Goal: Task Accomplishment & Management: Use online tool/utility

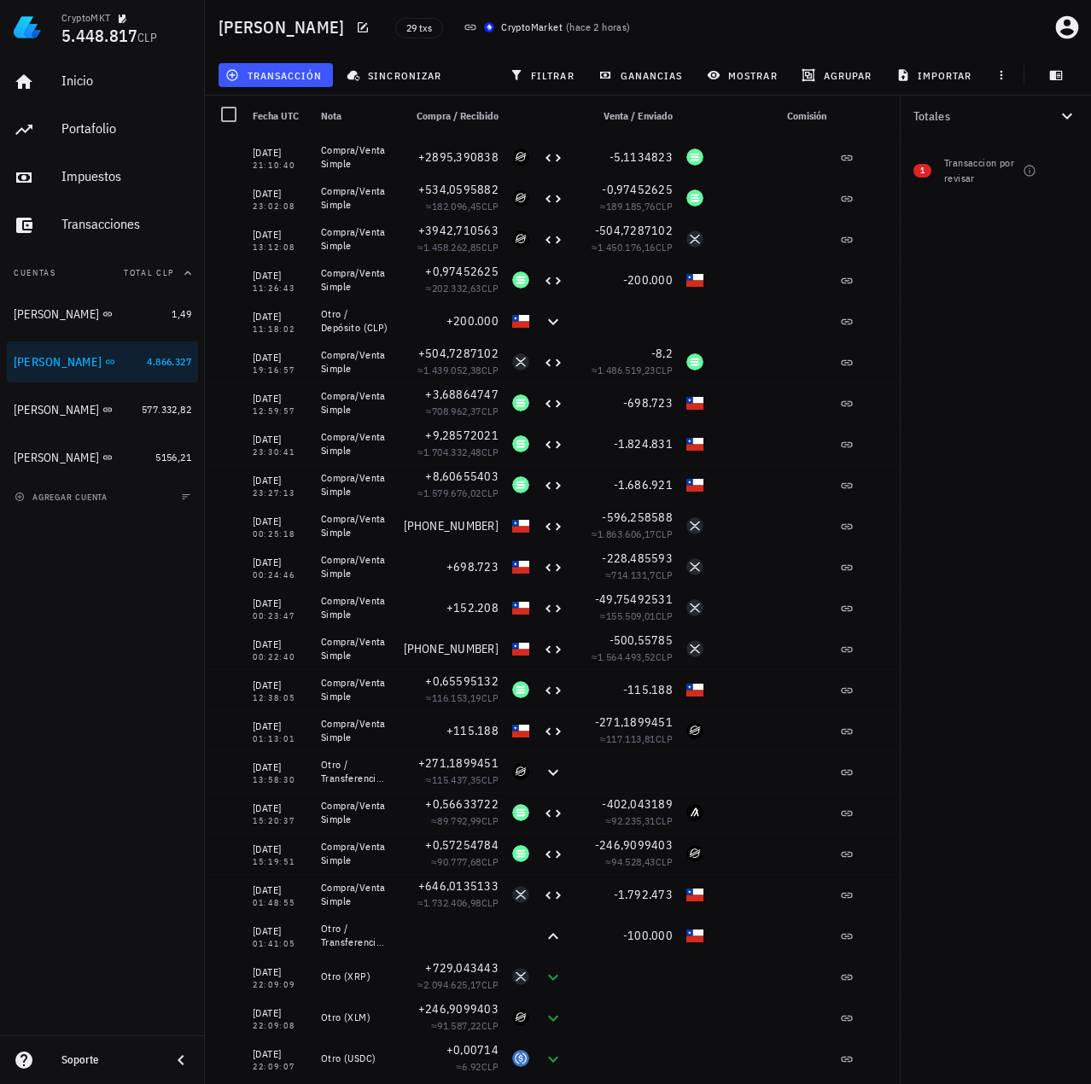
scroll to position [15, 0]
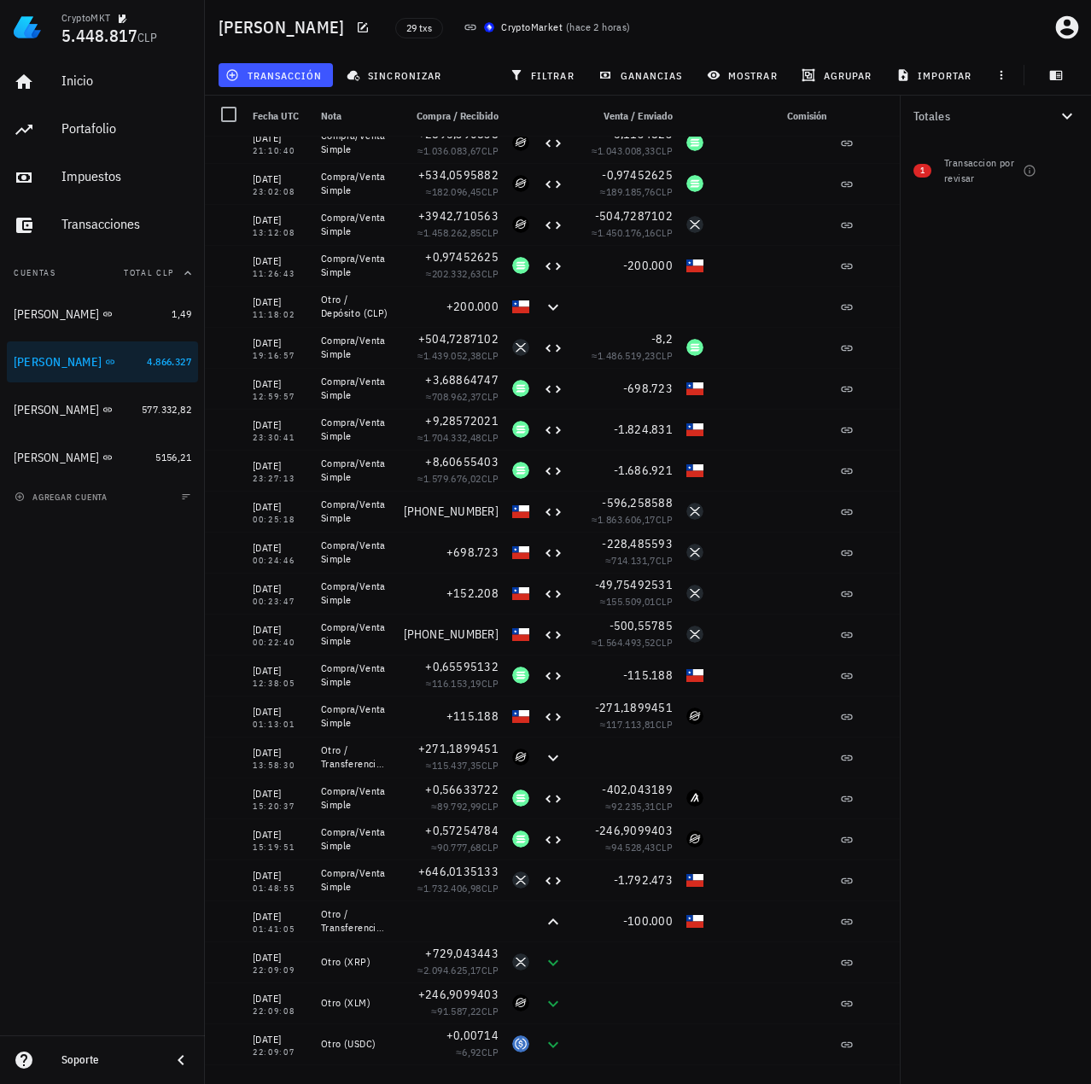
click at [992, 455] on div "Totales 1 Transaccion por revisar" at bounding box center [994, 590] width 191 height 988
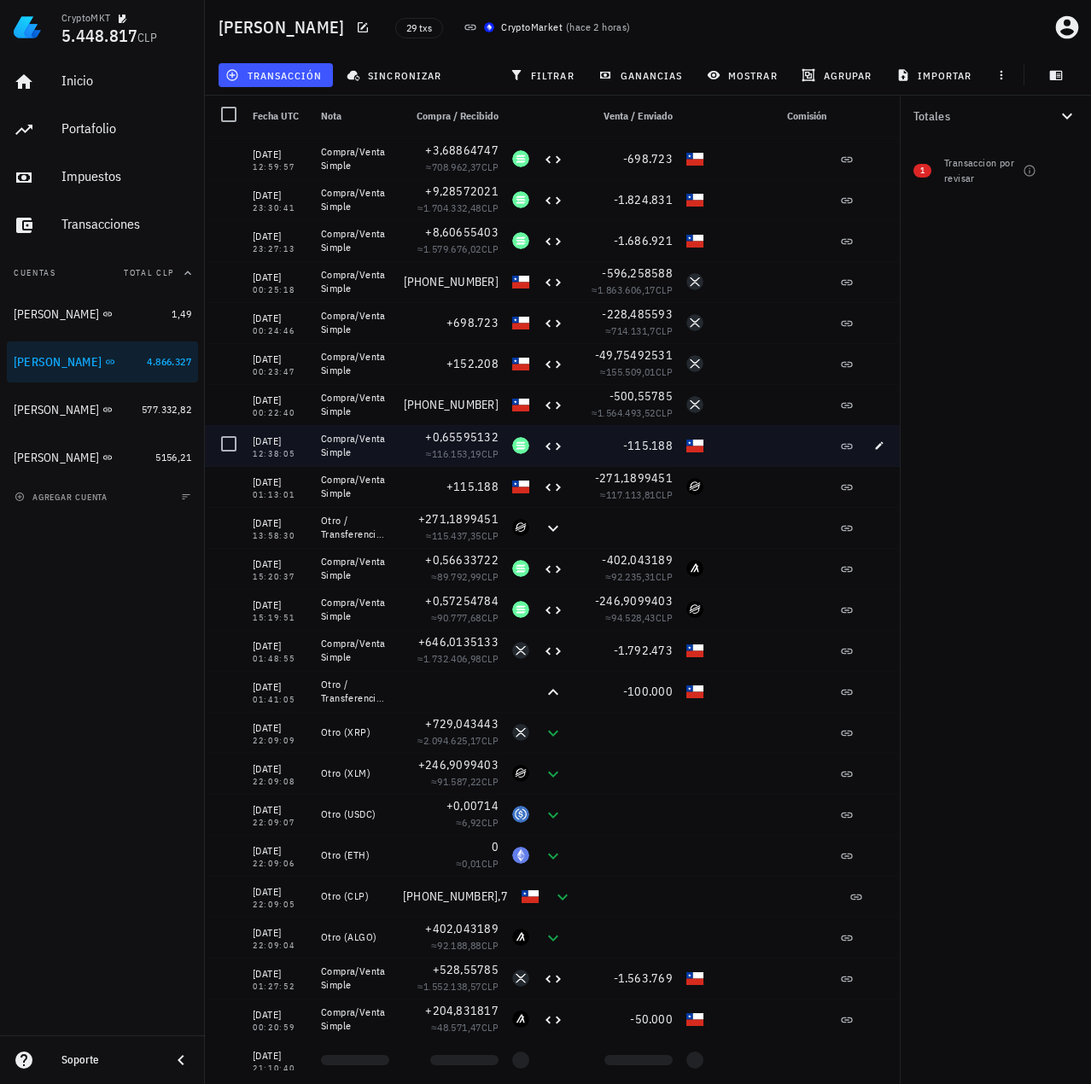
scroll to position [254, 0]
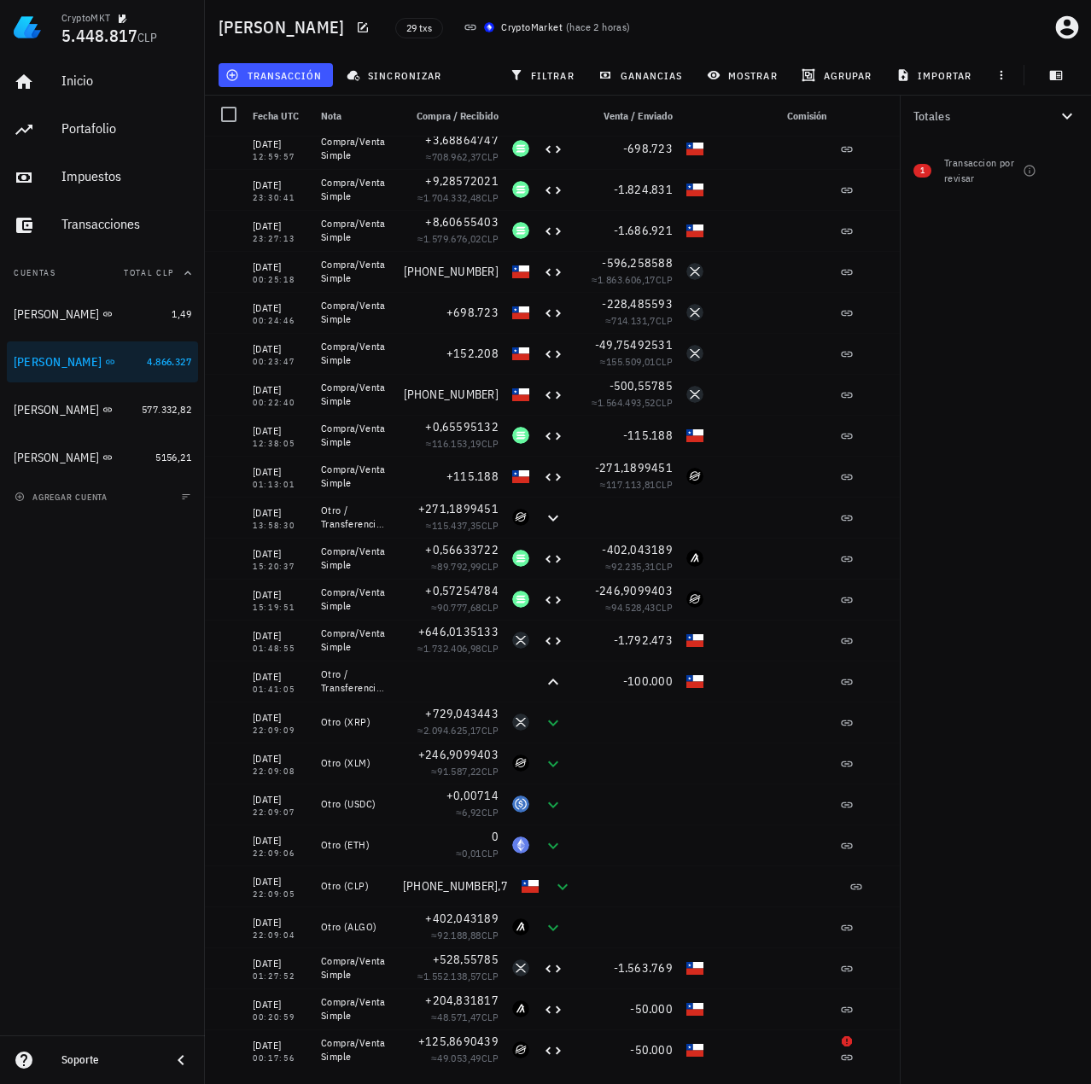
click at [968, 496] on div "Totales 1 Transaccion por revisar" at bounding box center [994, 590] width 191 height 988
click at [981, 465] on div "Totales 1 Transaccion por revisar" at bounding box center [994, 590] width 191 height 988
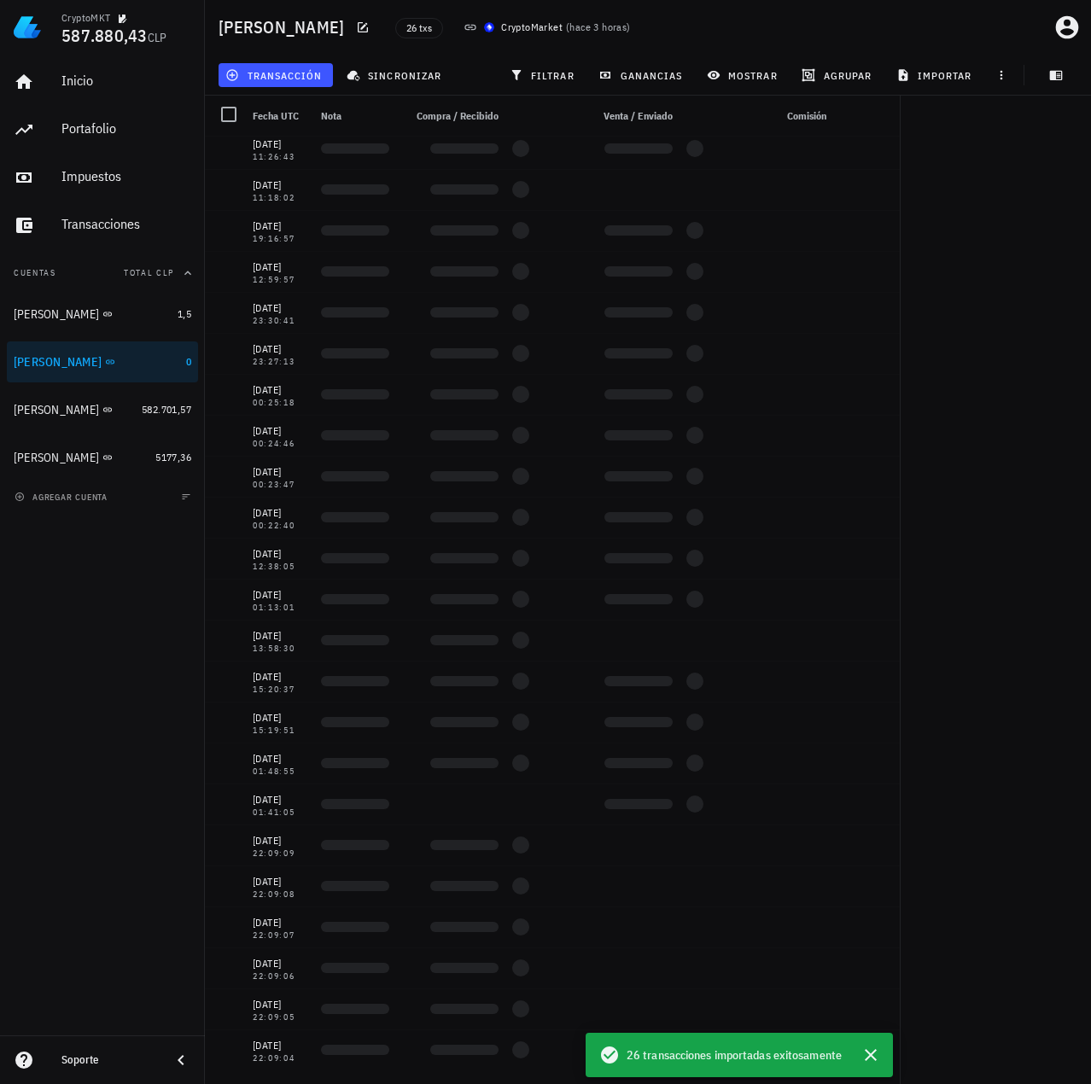
scroll to position [131, 0]
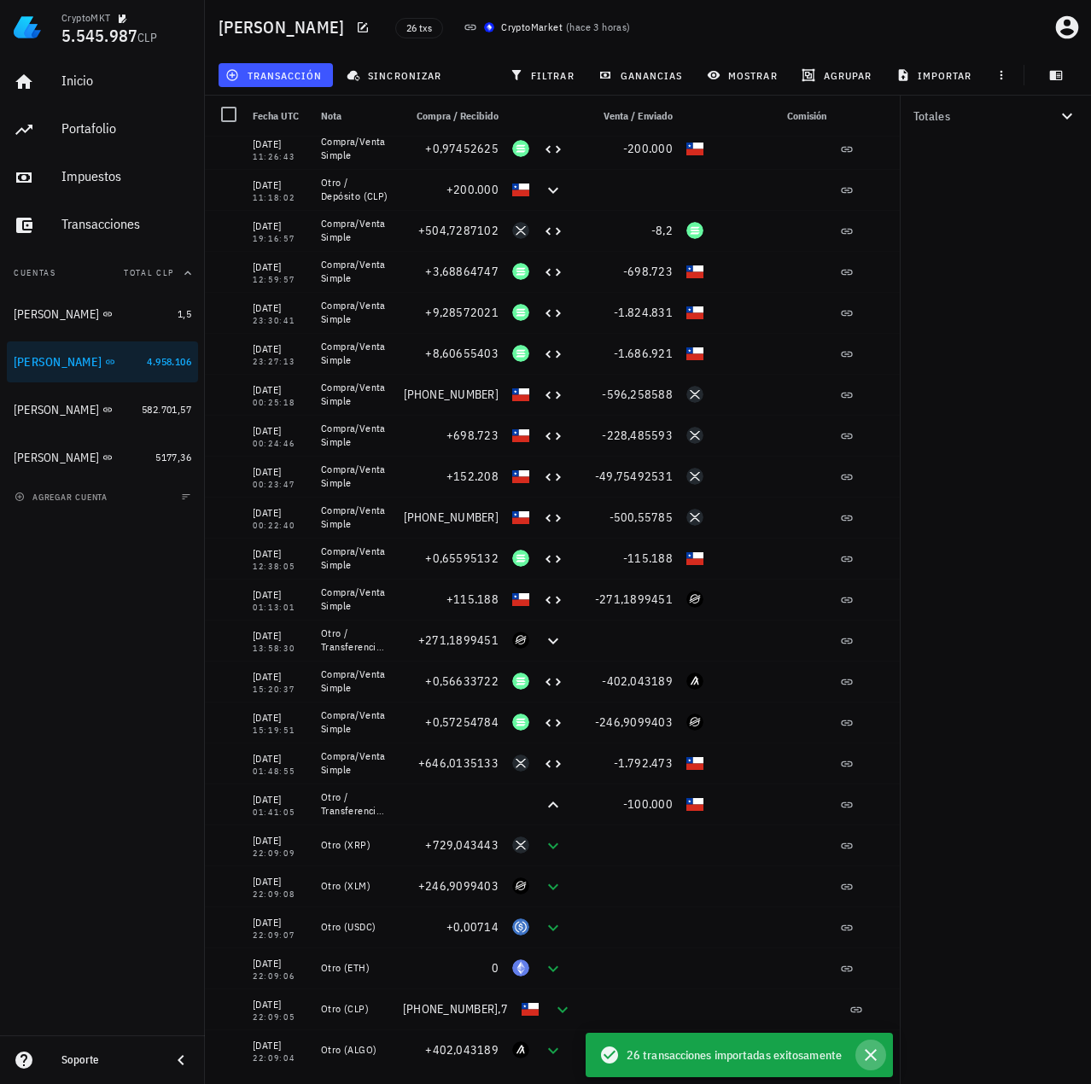
click at [875, 1058] on icon "button" at bounding box center [871, 1055] width 12 height 12
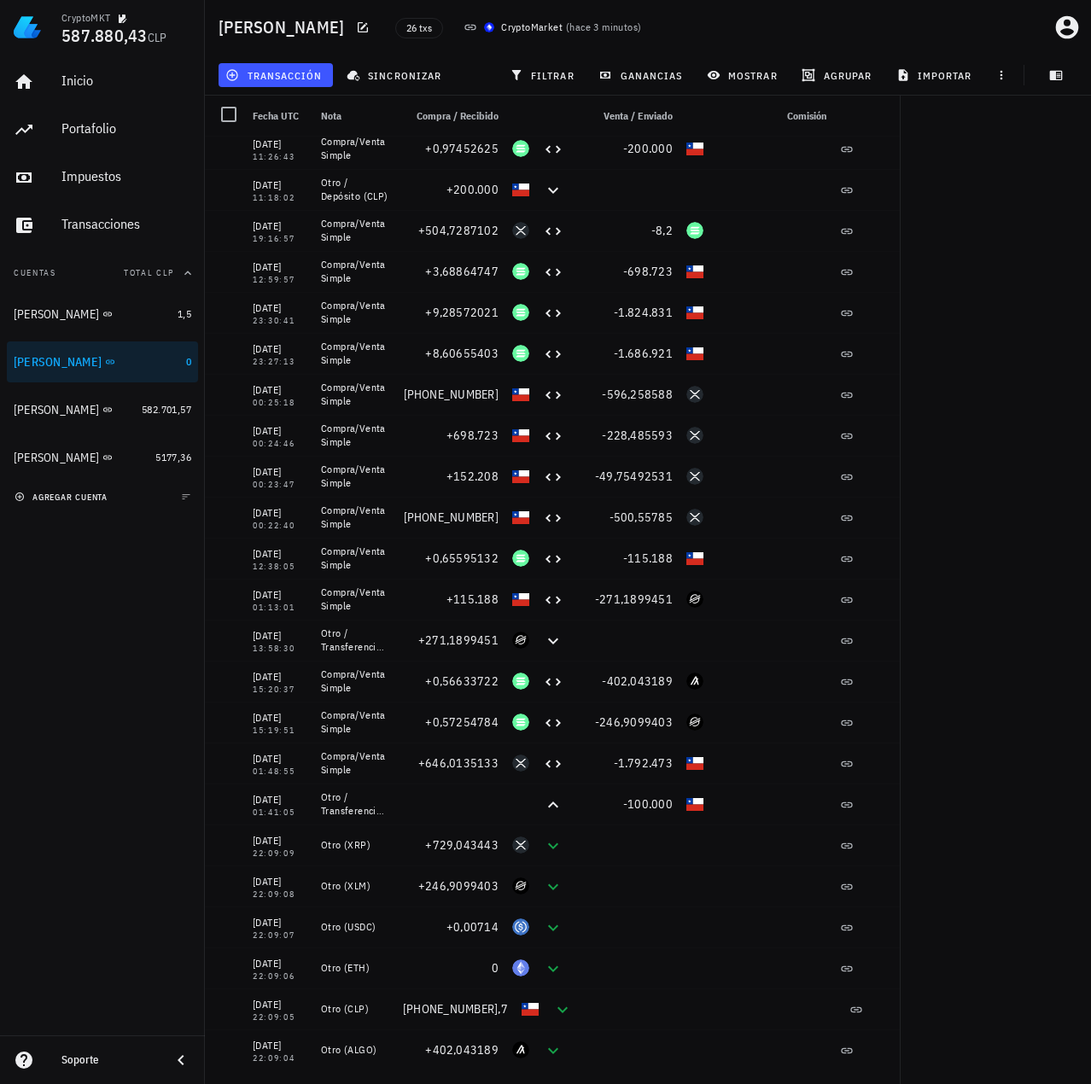
click at [56, 504] on button "agregar cuenta" at bounding box center [62, 496] width 105 height 17
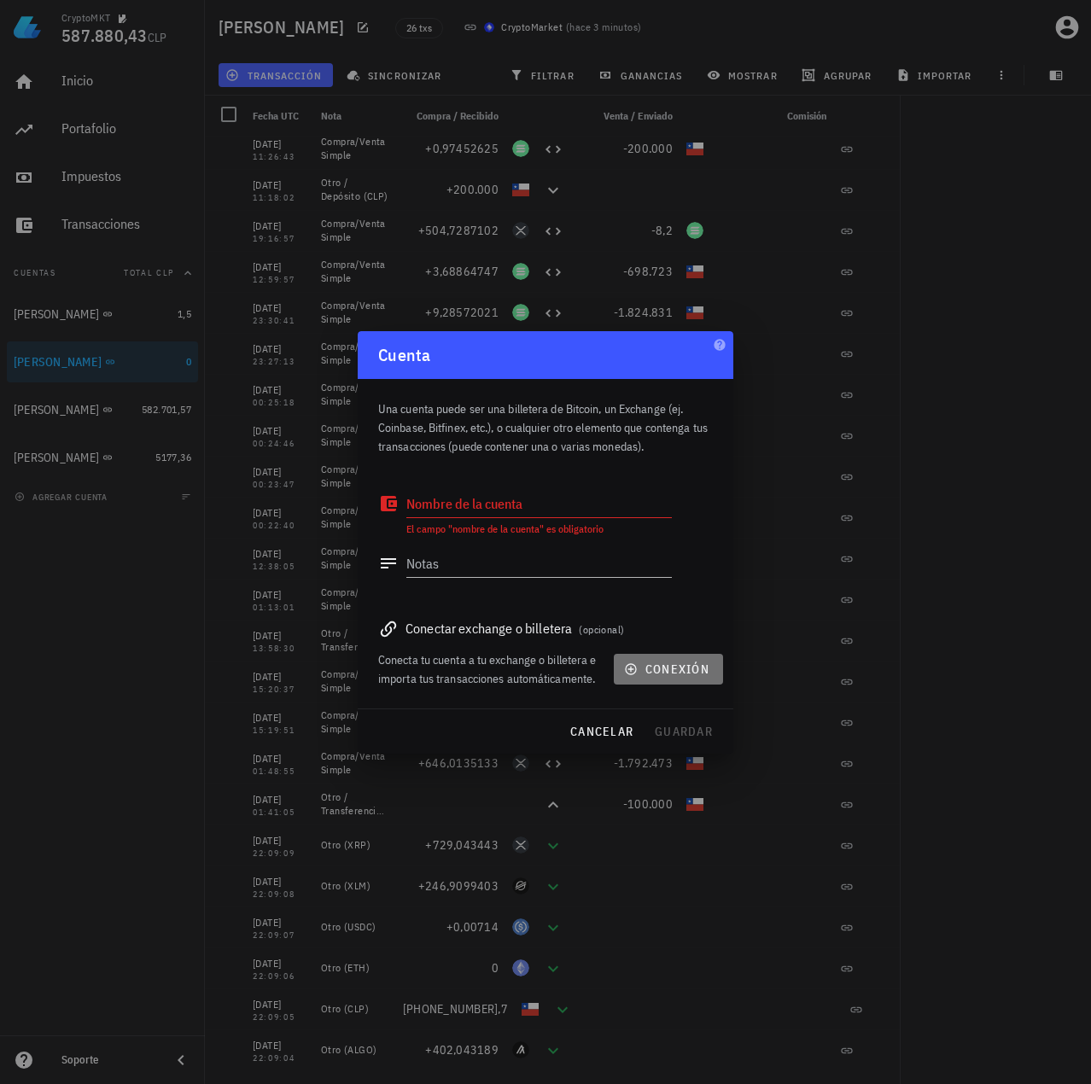
click at [674, 670] on span "conexión" at bounding box center [668, 668] width 82 height 15
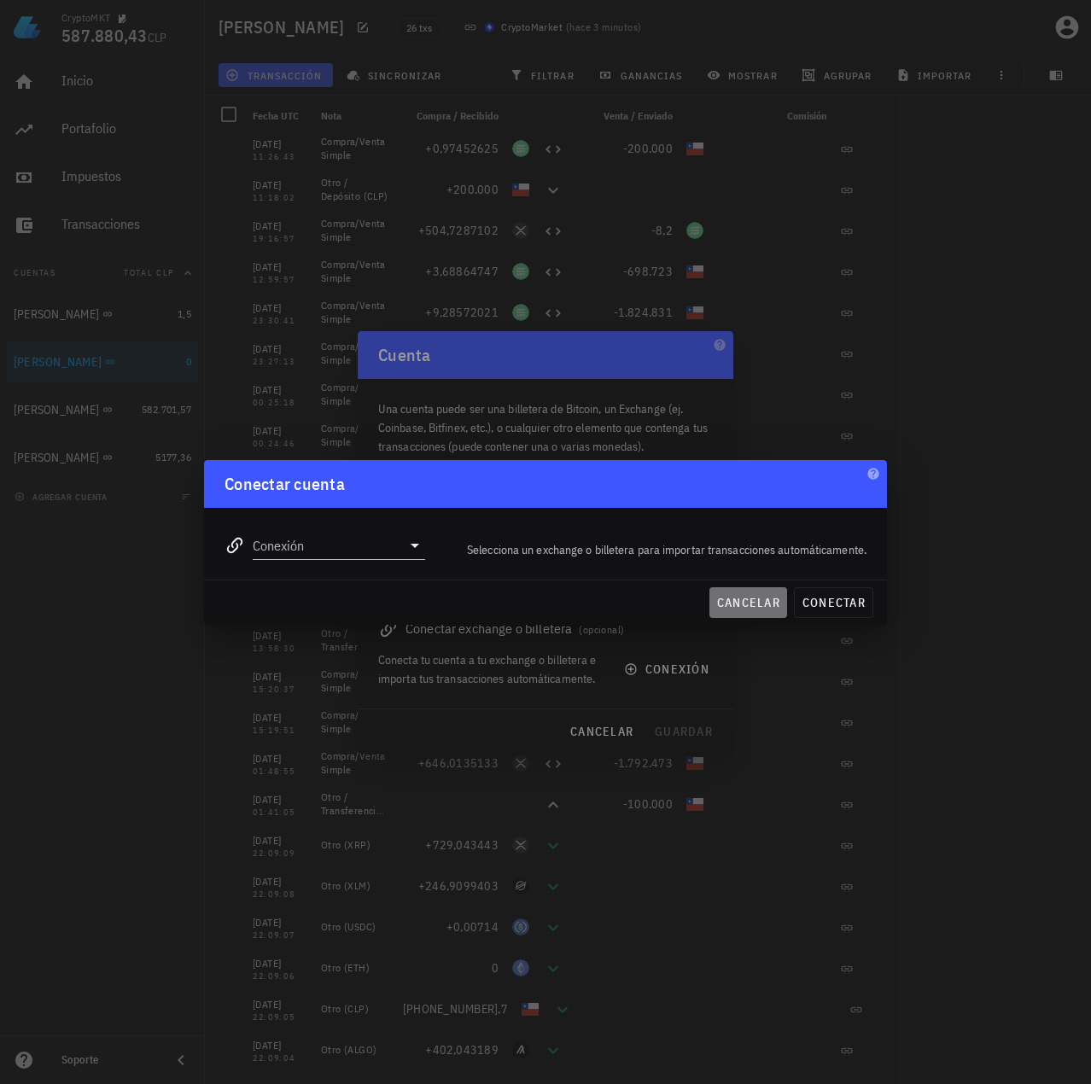
click at [765, 600] on span "cancelar" at bounding box center [748, 602] width 64 height 15
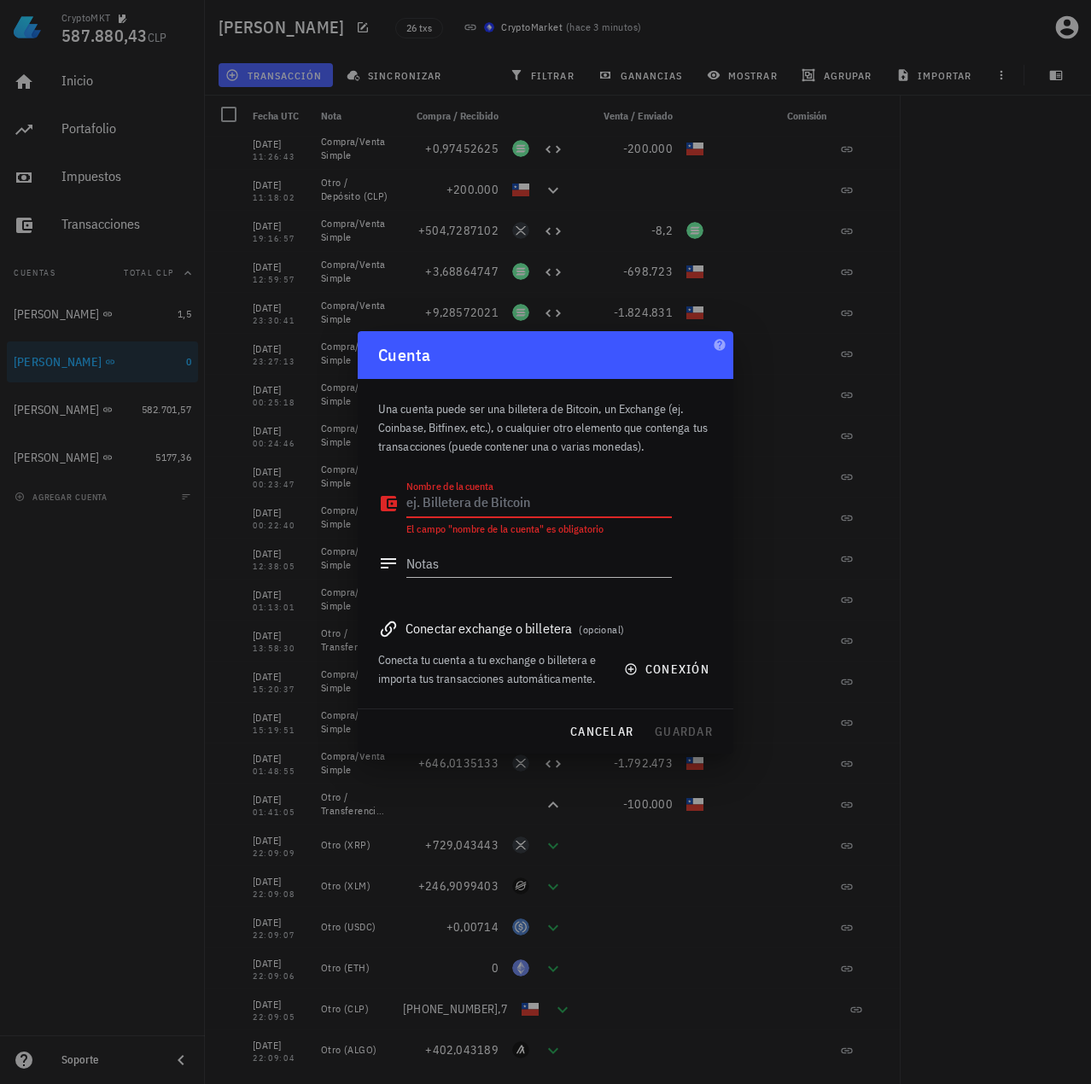
click at [512, 508] on textarea "Nombre de la cuenta" at bounding box center [538, 503] width 265 height 27
type textarea "Prueba"
click at [667, 726] on span "guardar" at bounding box center [683, 731] width 59 height 15
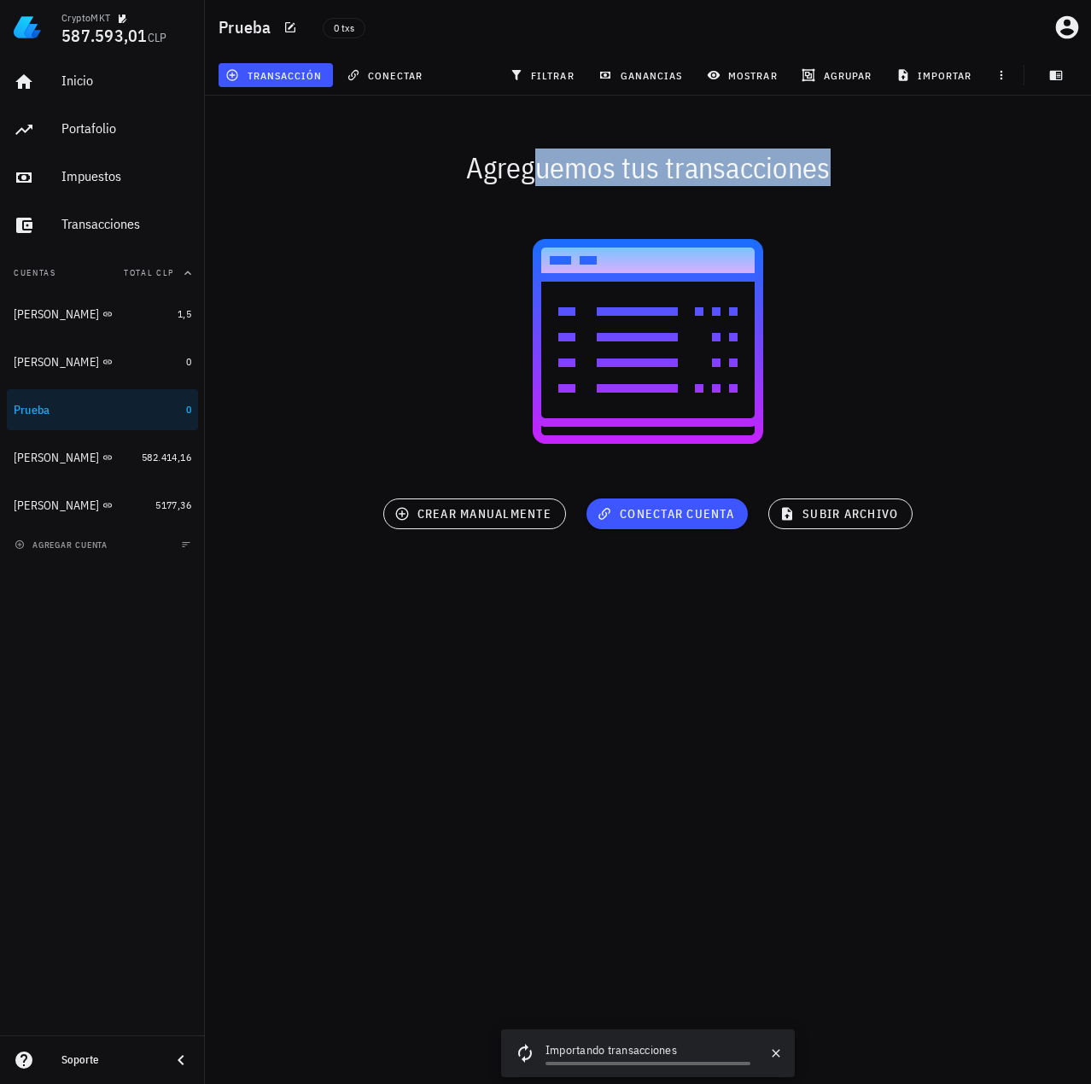
drag, startPoint x: 464, startPoint y: 152, endPoint x: 857, endPoint y: 218, distance: 398.0
click at [854, 218] on div "Agreguemos tus transacciones [GEOGRAPHIC_DATA] cuenta crear manualmente subir a…" at bounding box center [648, 344] width 906 height 519
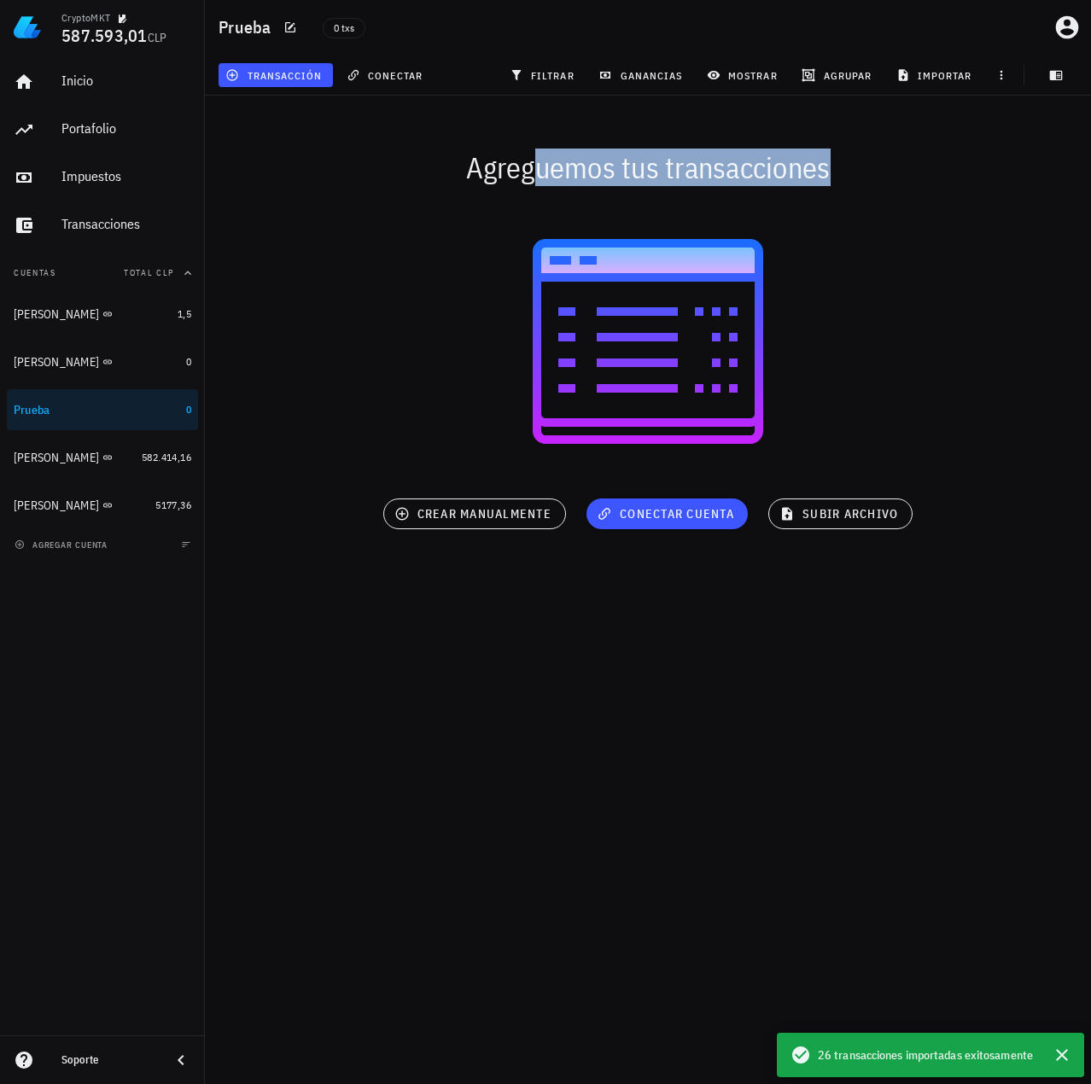
click at [1021, 291] on div at bounding box center [648, 341] width 886 height 273
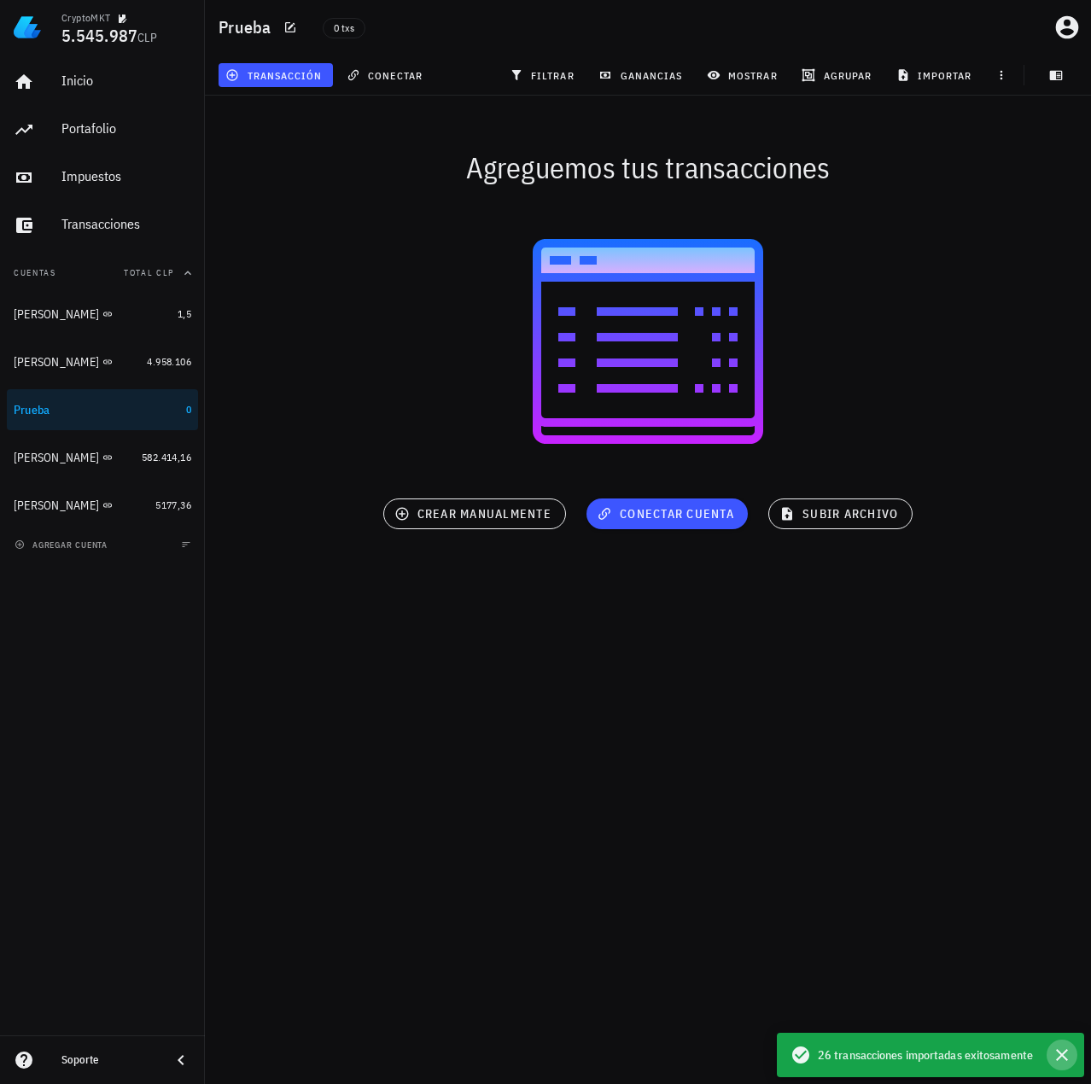
click at [1065, 1056] on icon "button" at bounding box center [1061, 1055] width 20 height 20
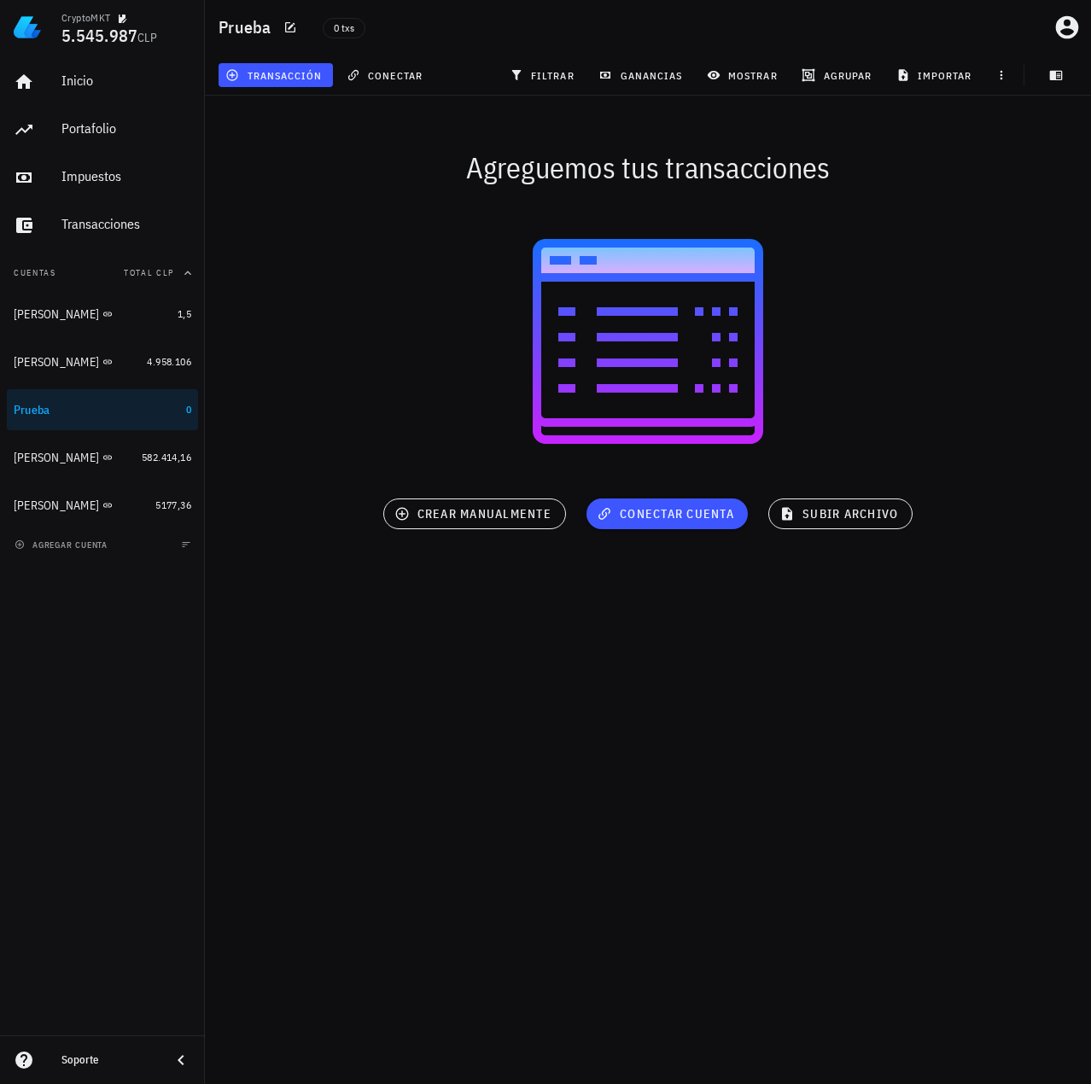
click at [70, 701] on div "Inicio [GEOGRAPHIC_DATA] Impuestos [GEOGRAPHIC_DATA] Cuentas Total CLP [PERSON_…" at bounding box center [102, 545] width 205 height 981
click at [6, 691] on div "Inicio [GEOGRAPHIC_DATA] Impuestos [GEOGRAPHIC_DATA] Cuentas Total CLP [PERSON_…" at bounding box center [102, 545] width 205 height 981
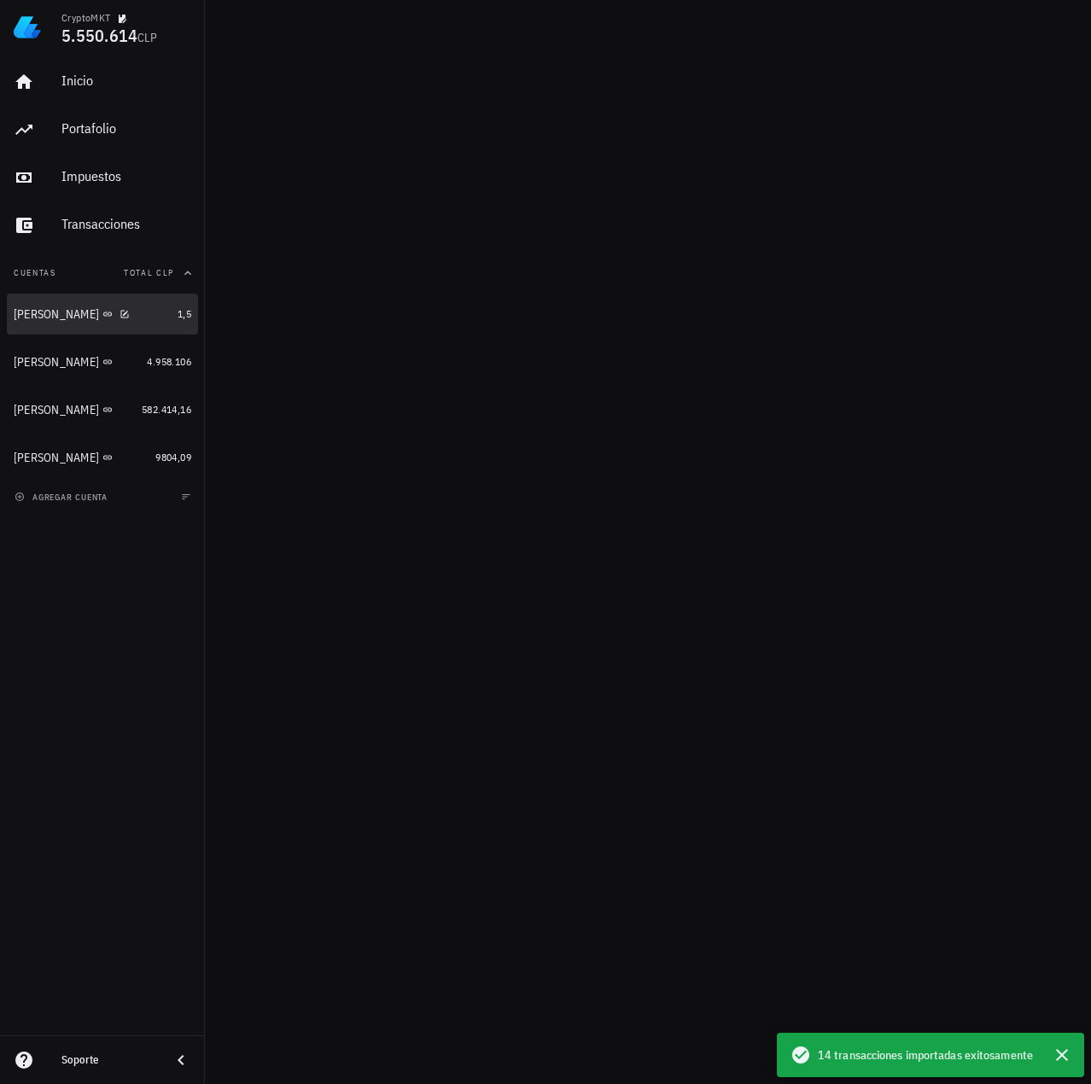
click at [60, 320] on div "[PERSON_NAME]" at bounding box center [92, 314] width 157 height 16
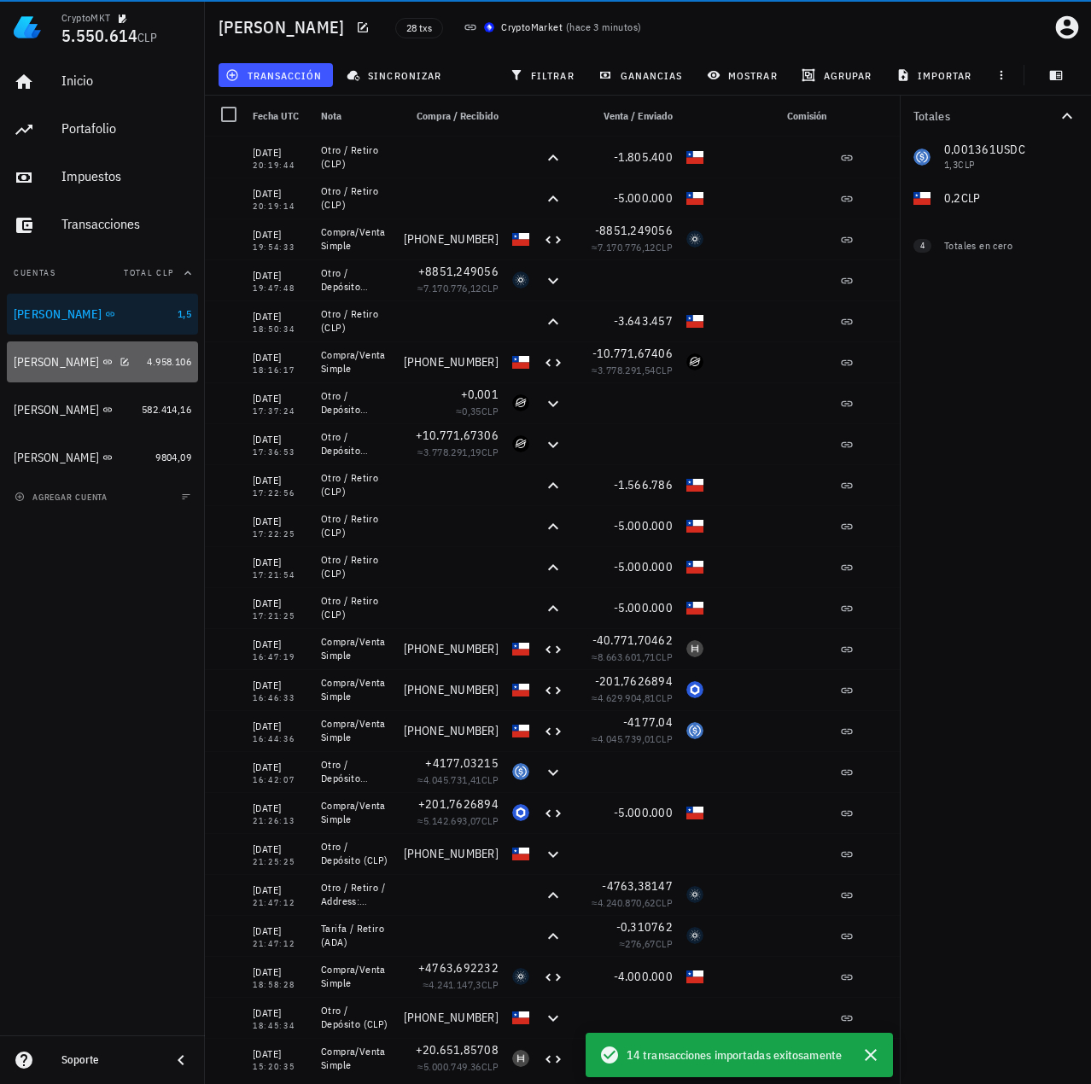
click at [63, 364] on div "[PERSON_NAME]" at bounding box center [56, 362] width 85 height 15
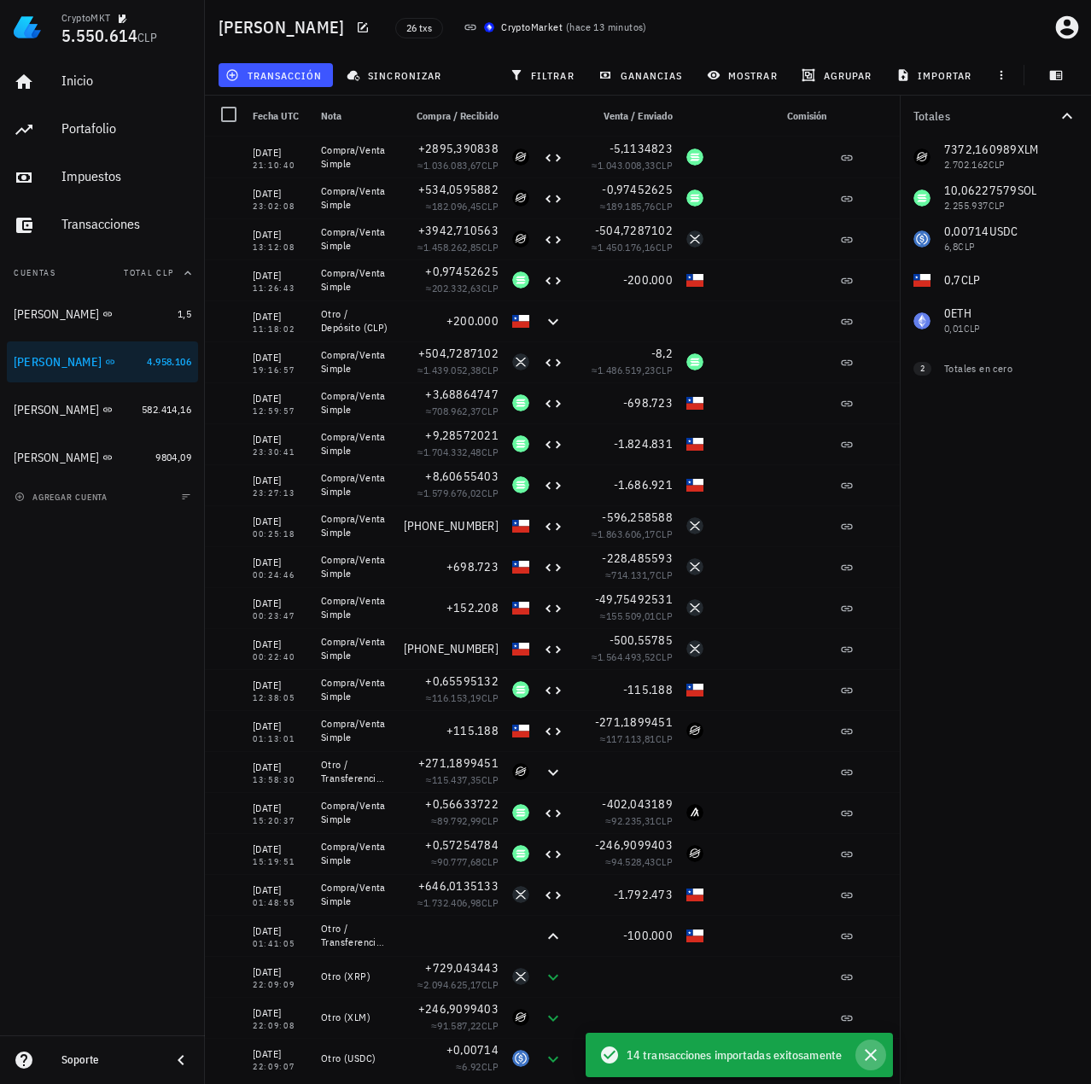
click at [878, 1052] on icon "button" at bounding box center [870, 1055] width 20 height 20
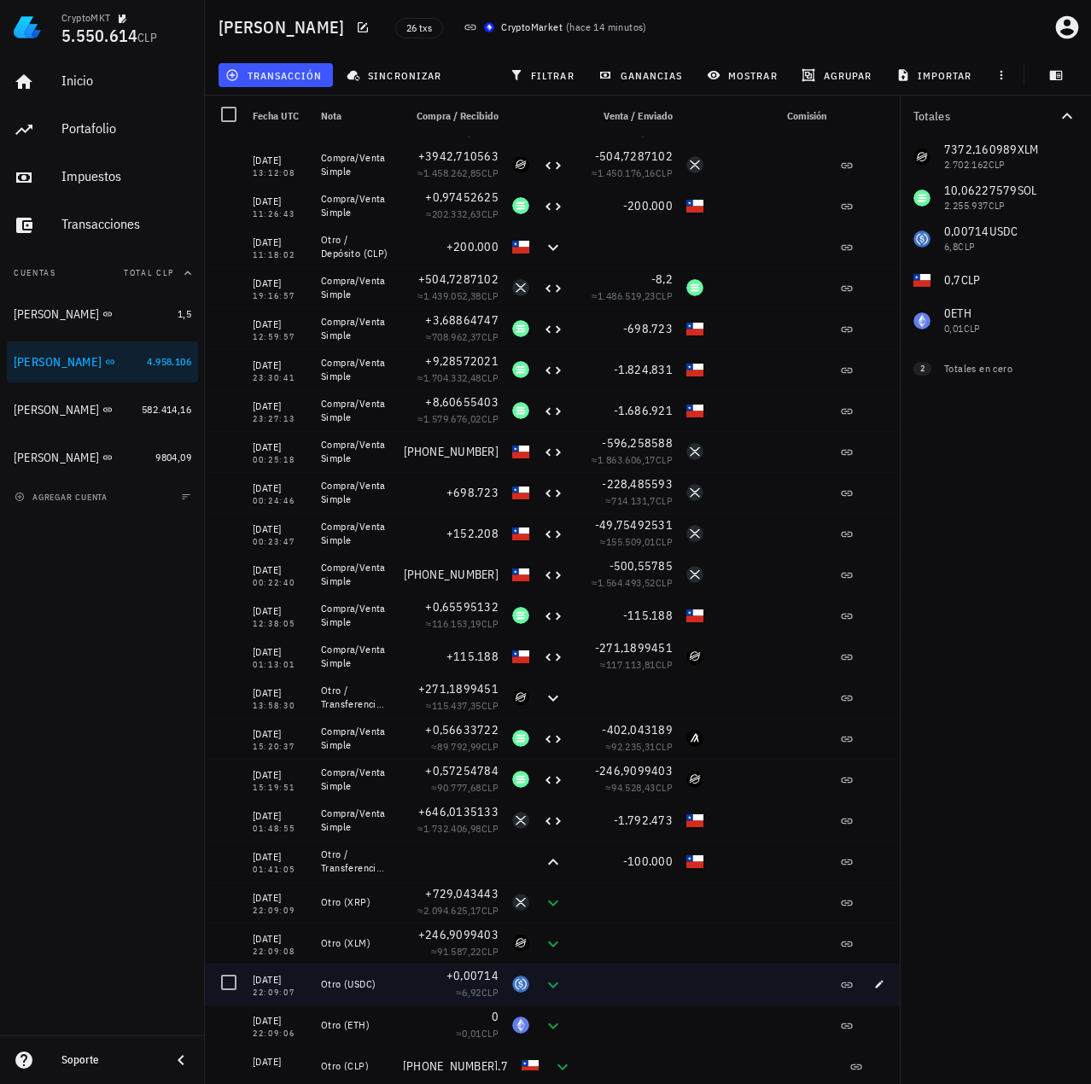
scroll to position [131, 0]
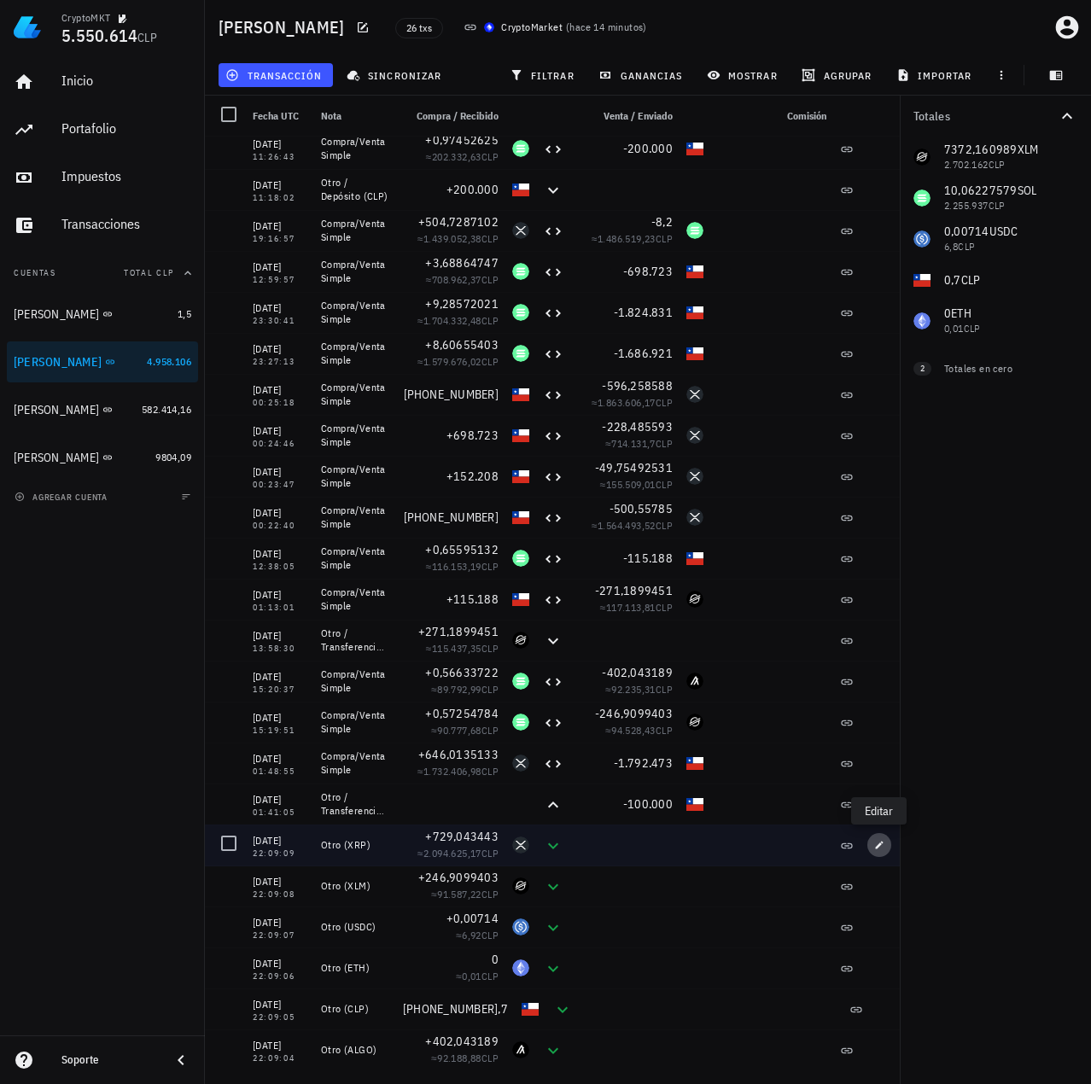
click at [877, 840] on icon "button" at bounding box center [879, 845] width 10 height 10
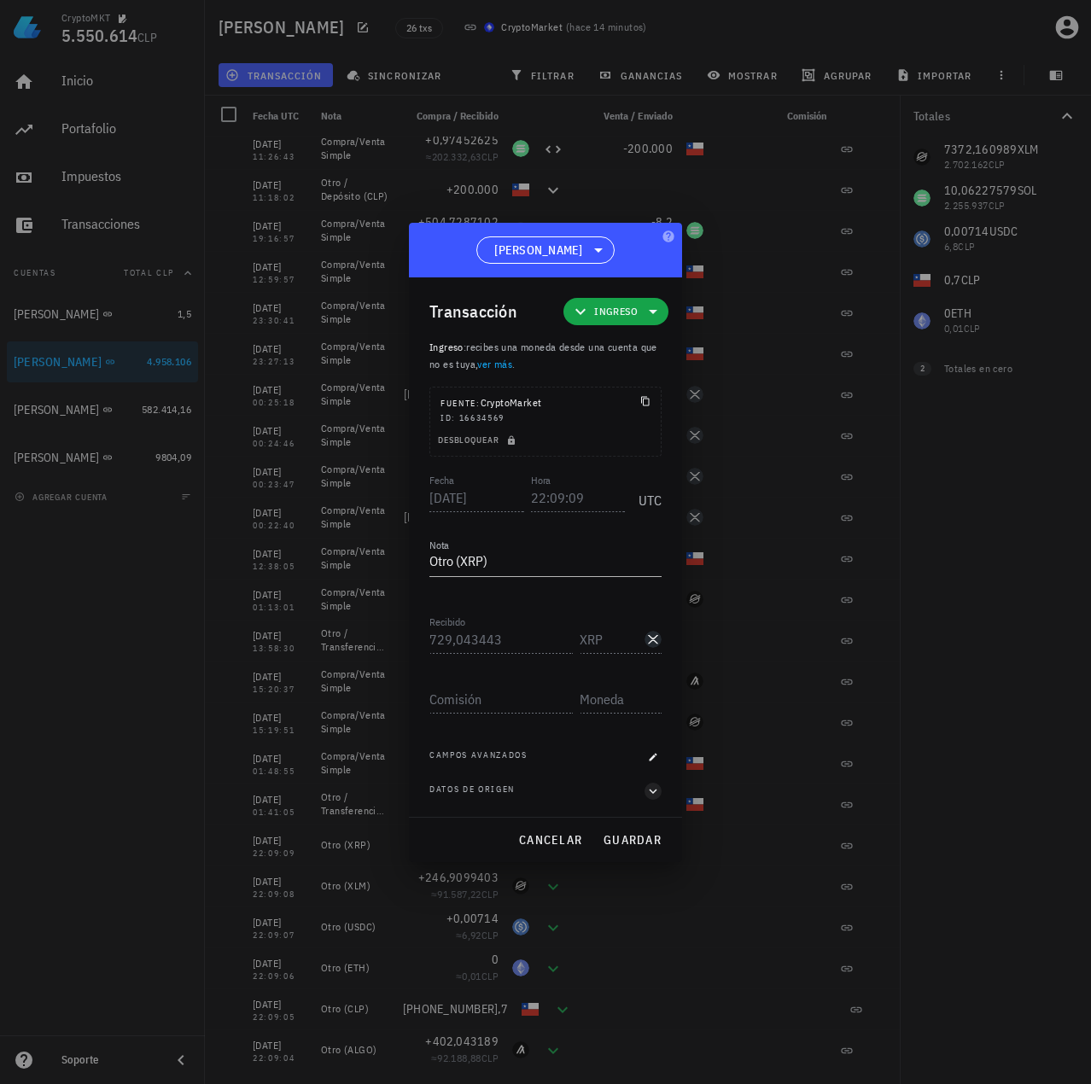
click at [643, 795] on div "Datos de origen" at bounding box center [545, 791] width 232 height 17
click at [648, 792] on icon "button" at bounding box center [652, 791] width 15 height 20
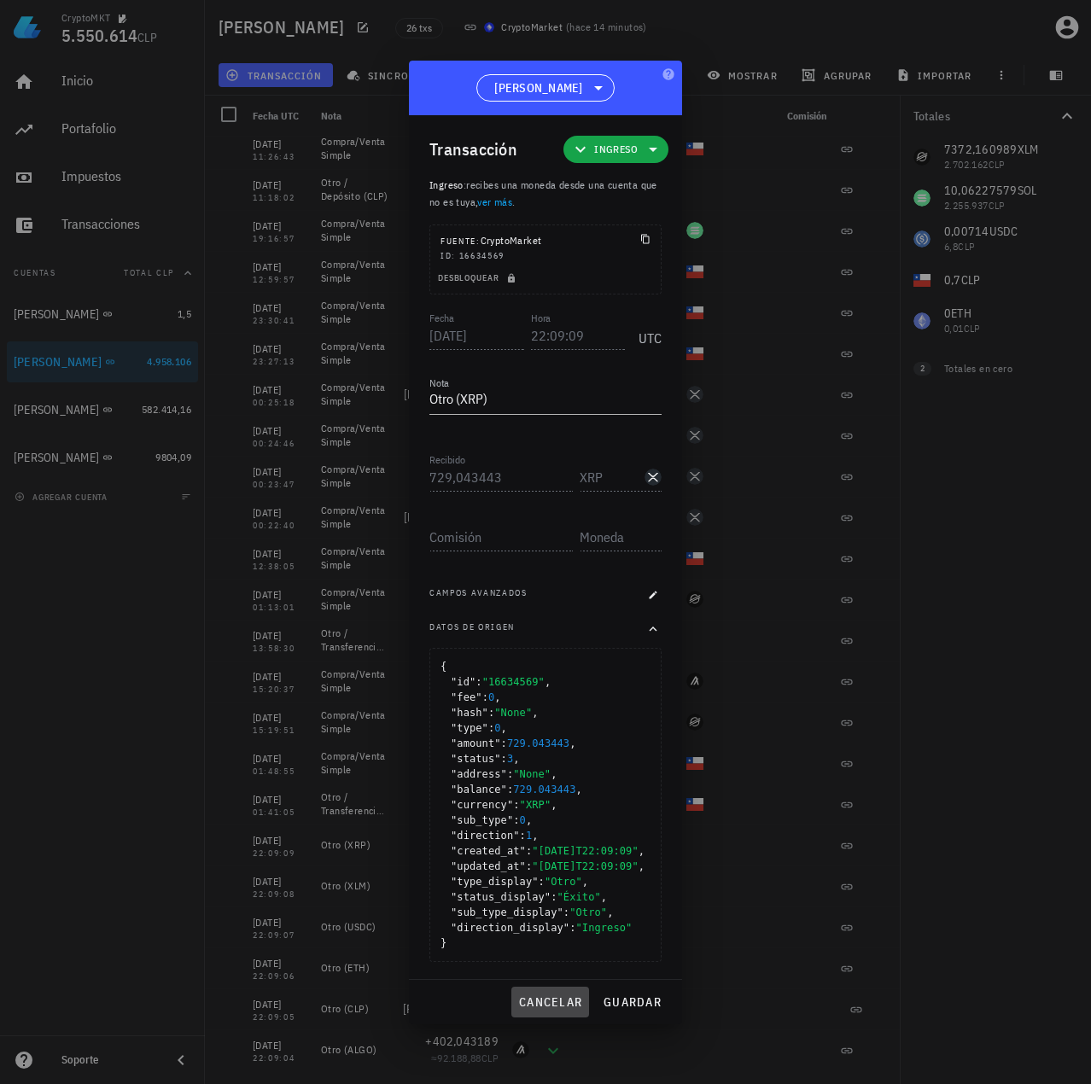
click at [550, 1010] on span "cancelar" at bounding box center [550, 1001] width 64 height 15
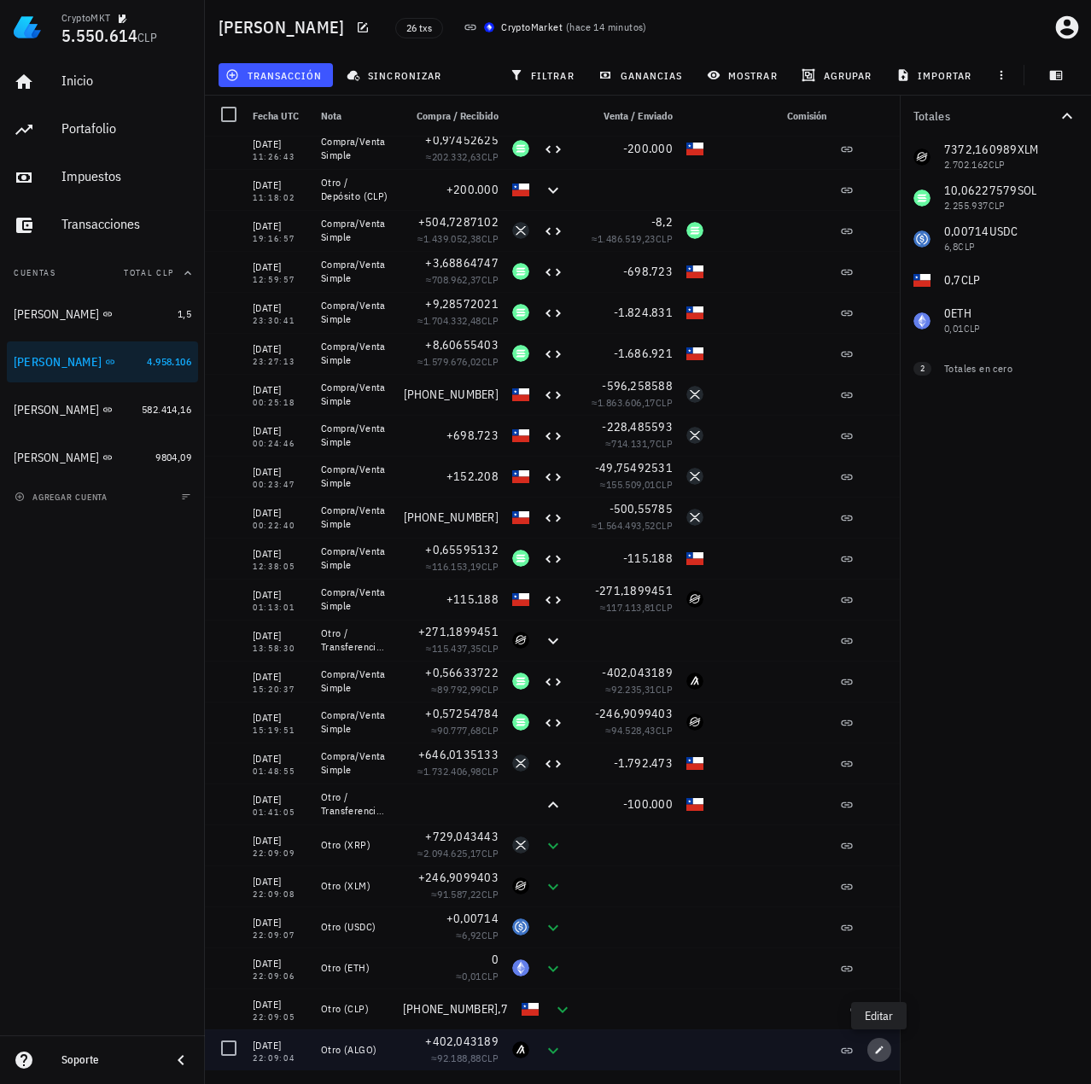
click at [876, 1046] on icon "button" at bounding box center [879, 1050] width 10 height 10
type input "22:09:04"
type textarea "Otro (ALGO)"
type input "402,043189"
type input "ALGO"
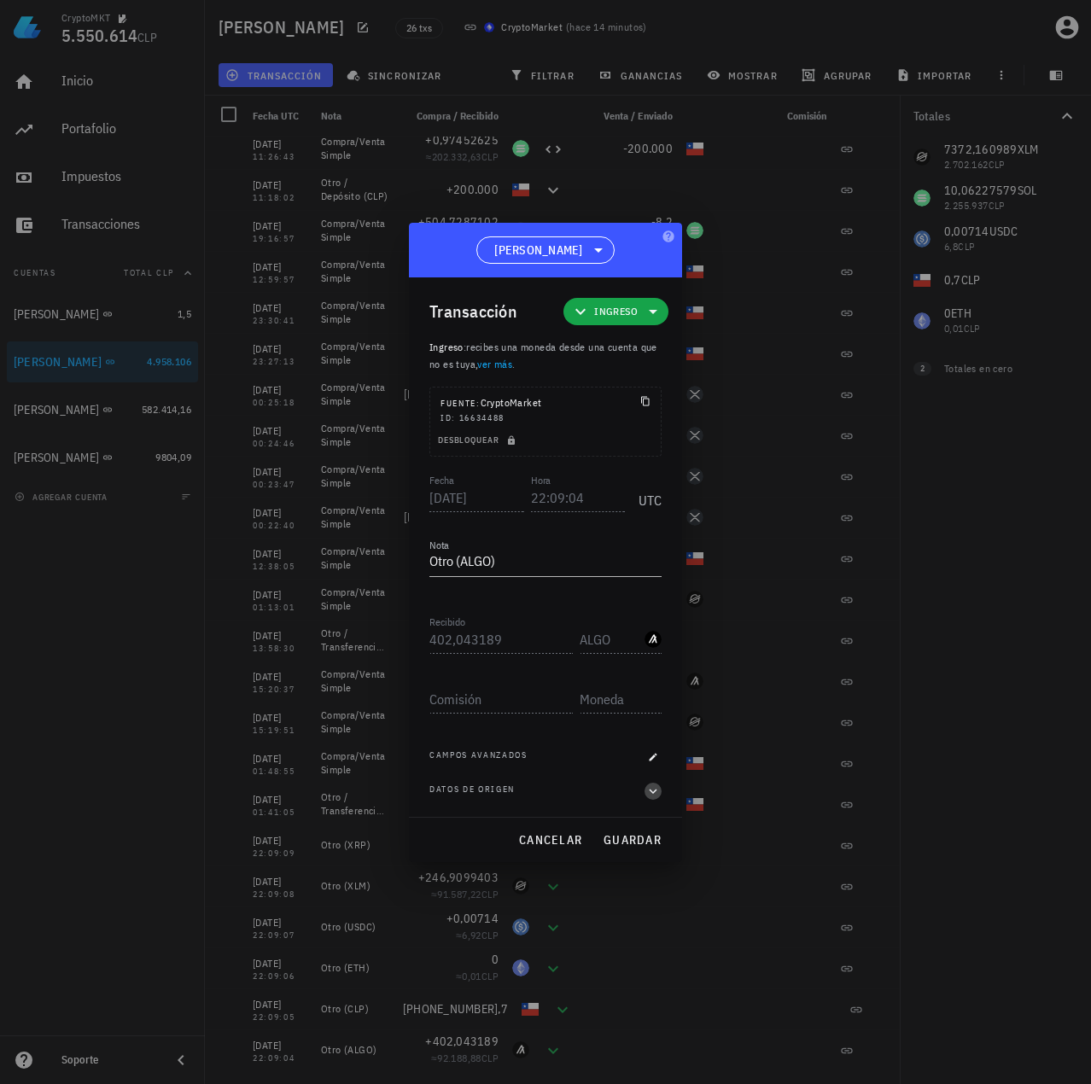
click at [661, 798] on span "button" at bounding box center [652, 790] width 17 height 15
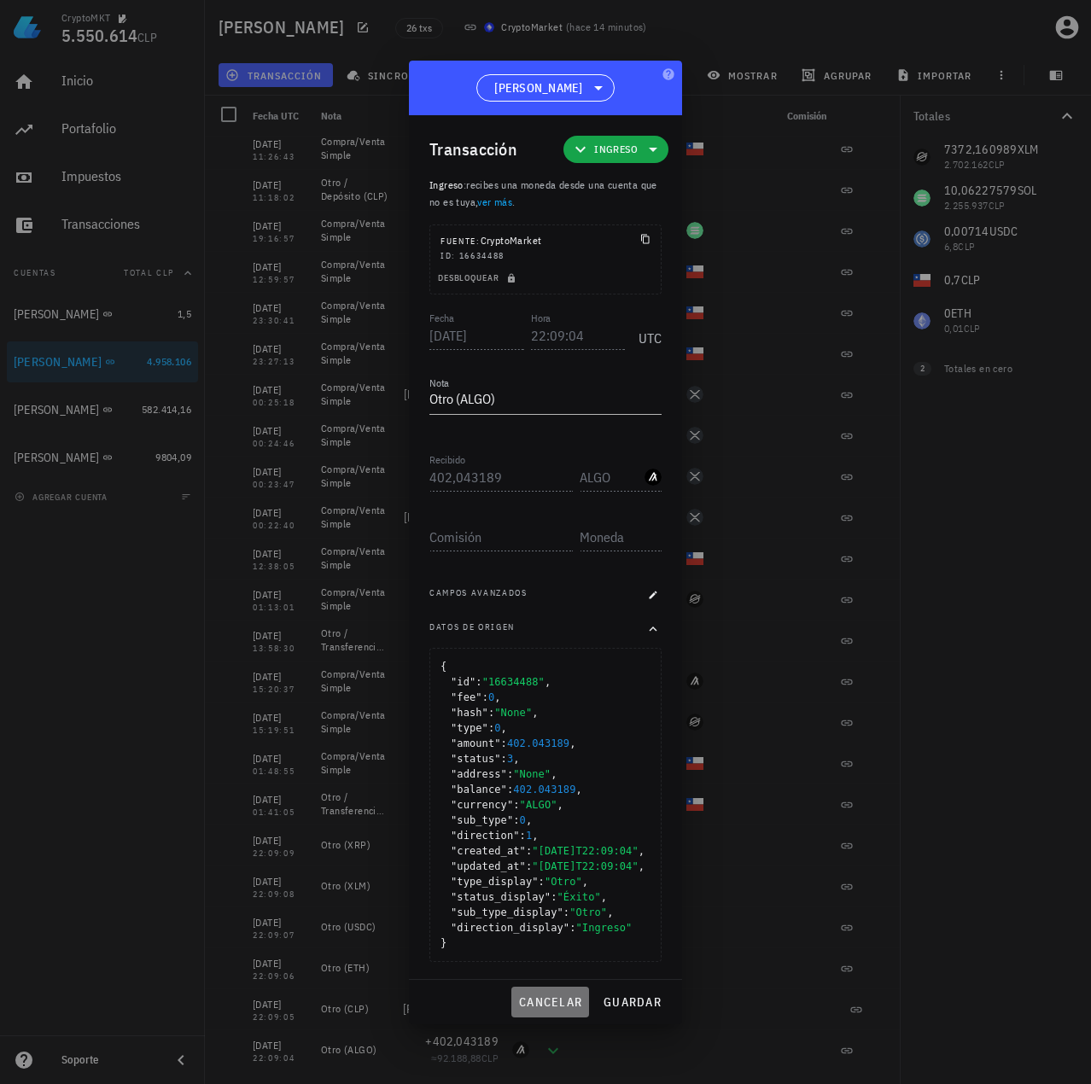
click at [572, 1010] on span "cancelar" at bounding box center [550, 1001] width 64 height 15
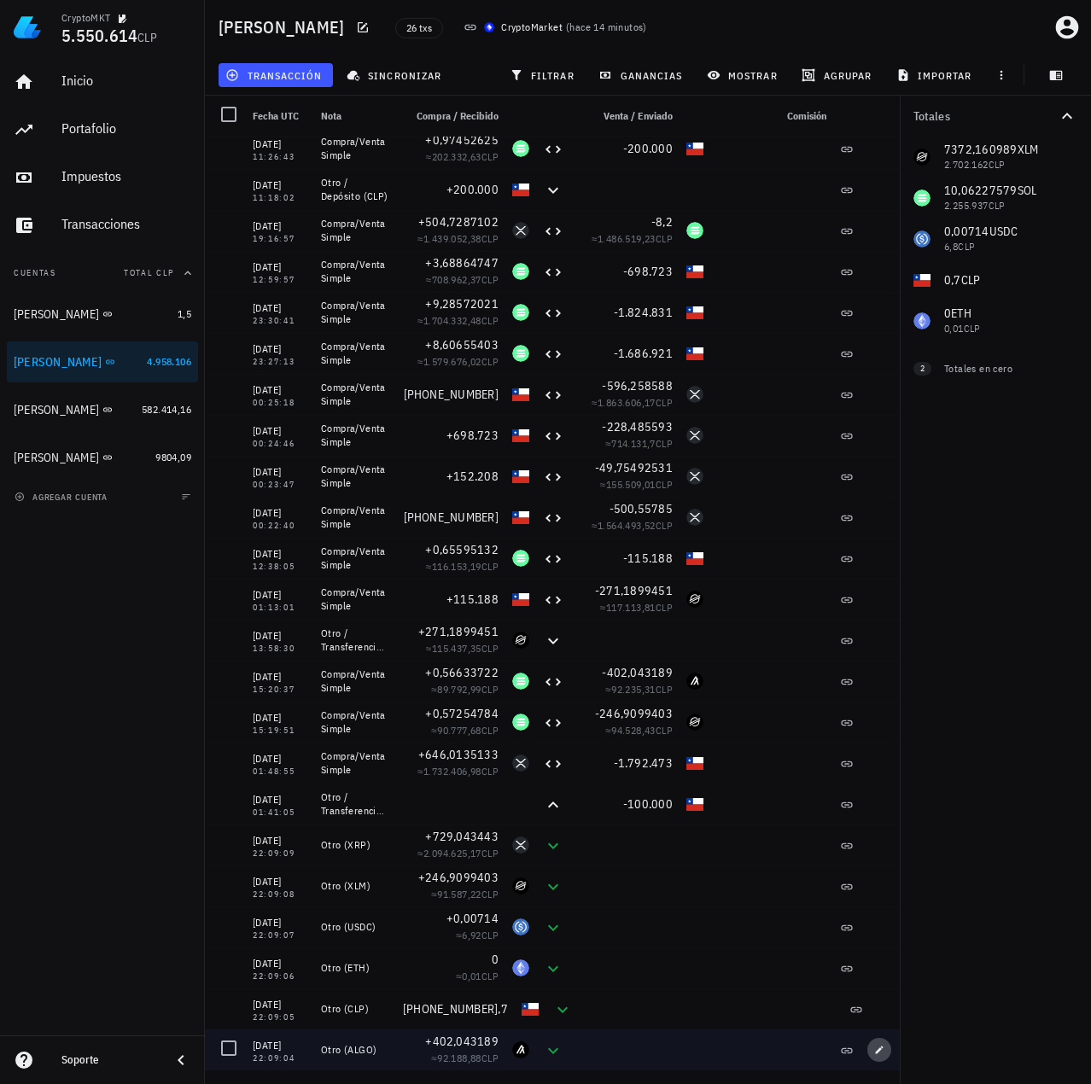
click at [869, 1041] on button "button" at bounding box center [879, 1050] width 24 height 24
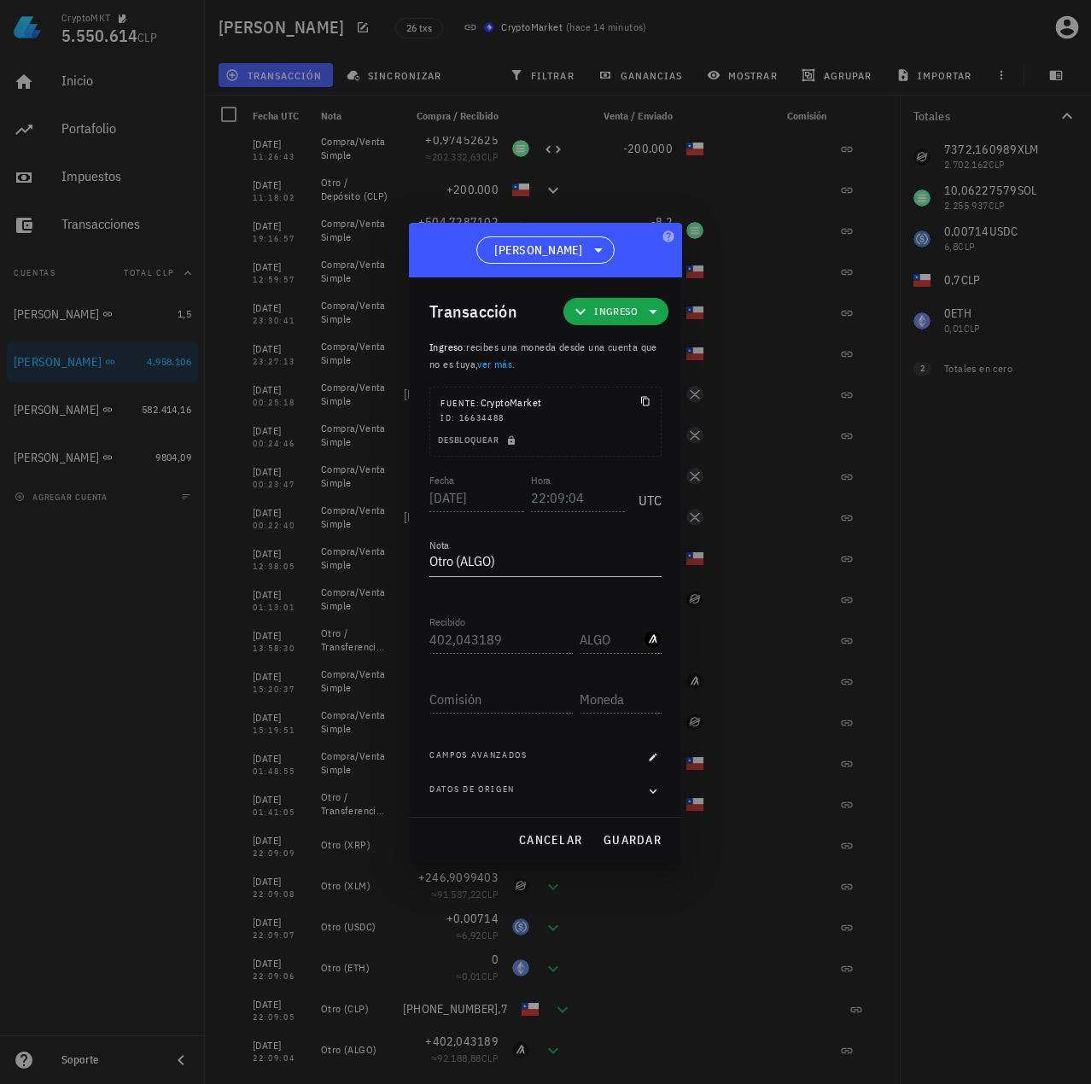
click at [871, 1048] on div at bounding box center [545, 542] width 1091 height 1084
click at [649, 788] on icon "button" at bounding box center [652, 791] width 15 height 20
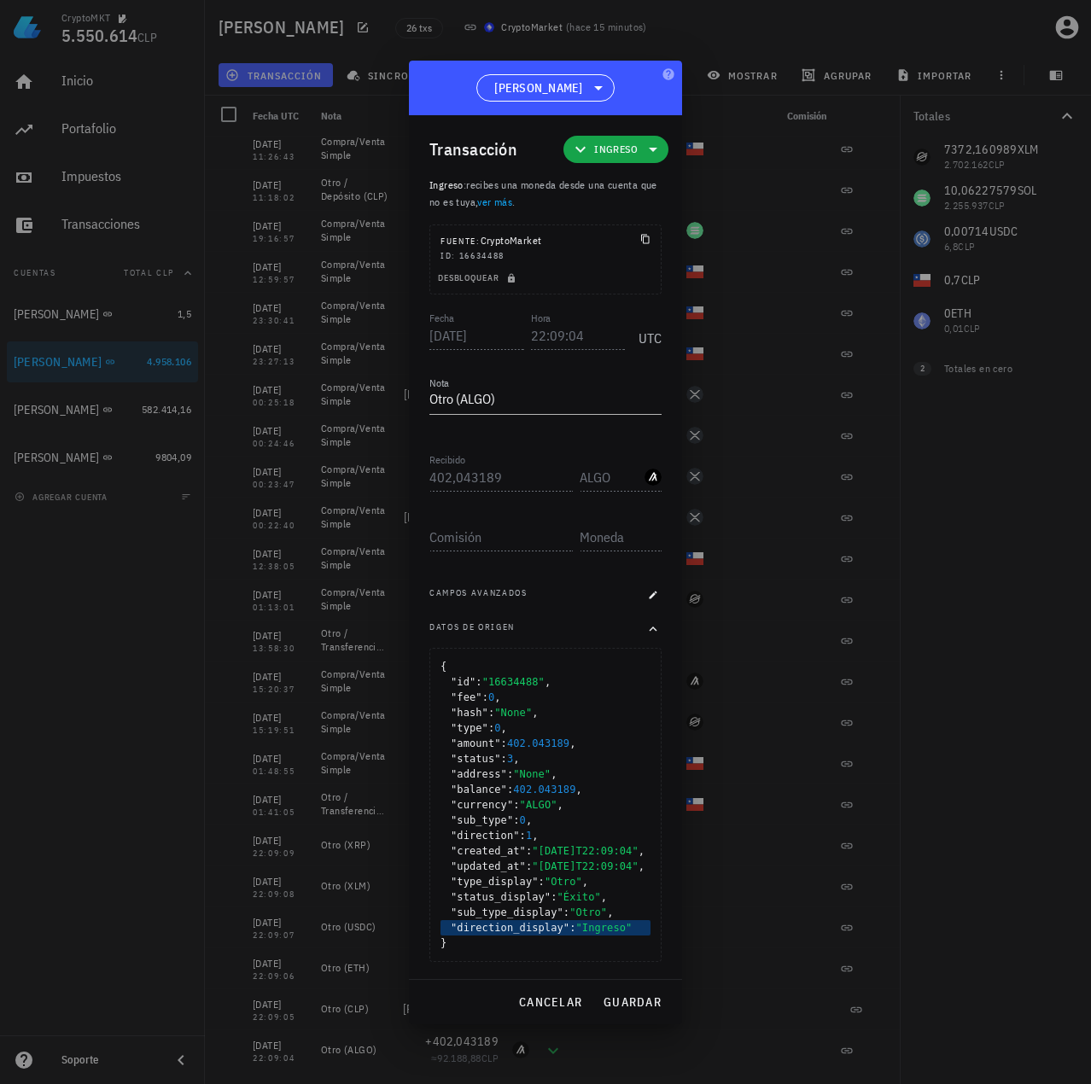
scroll to position [17, 0]
click at [539, 997] on button "cancelar" at bounding box center [550, 1002] width 78 height 31
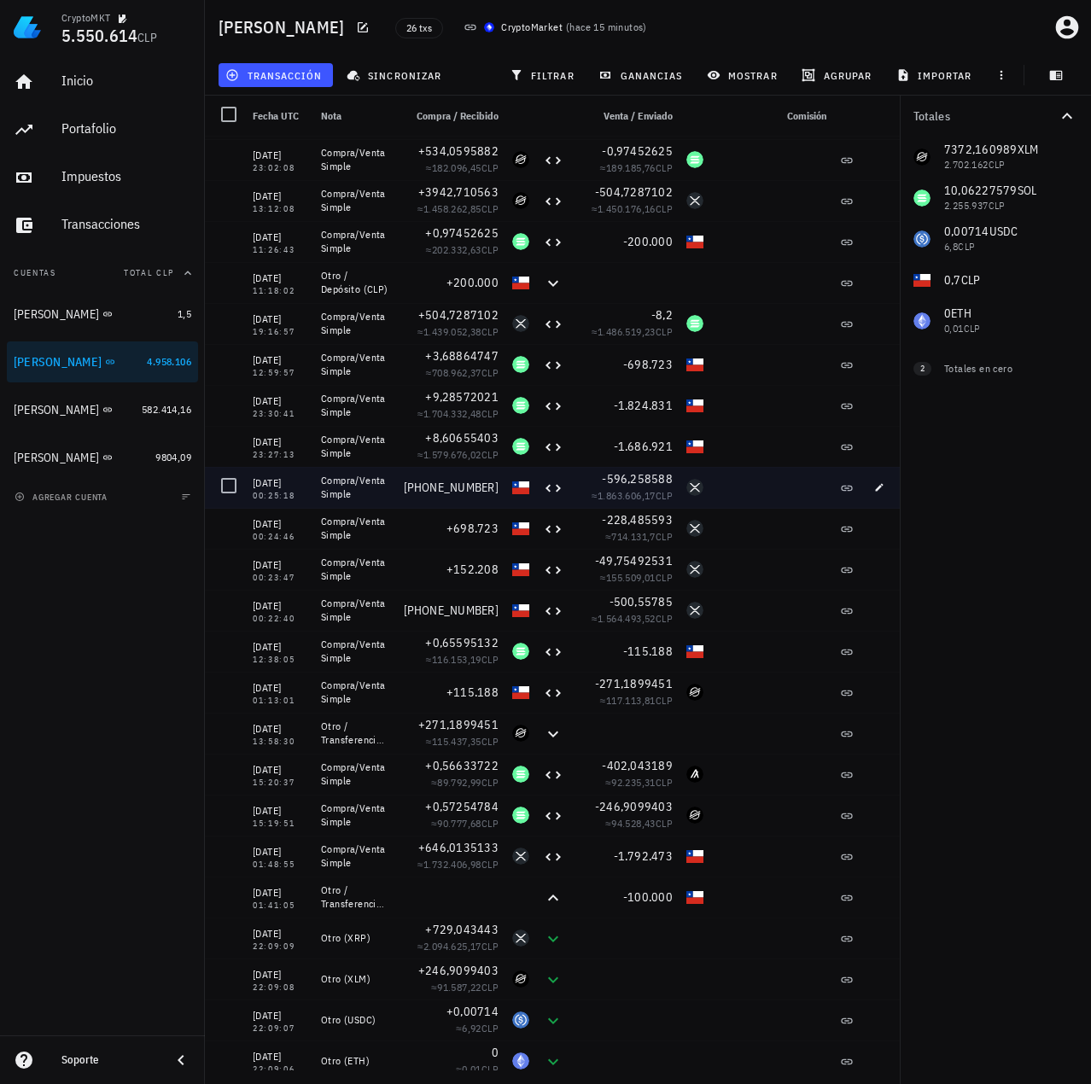
scroll to position [0, 0]
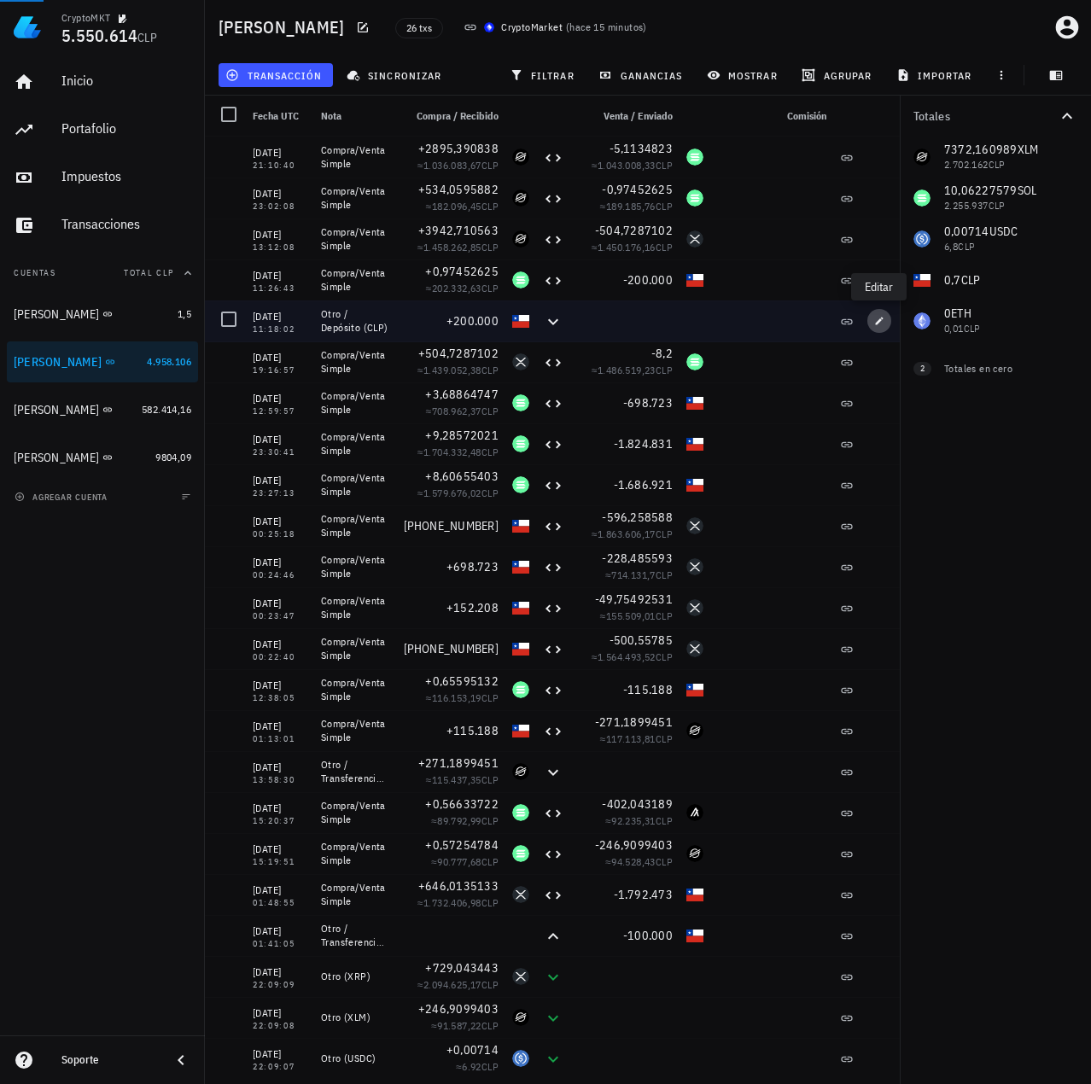
click at [883, 327] on button "button" at bounding box center [879, 321] width 24 height 24
type input "[DATE]"
type input "11:18:02"
type textarea "Otro / Depósito (CLP)"
type input "200.000"
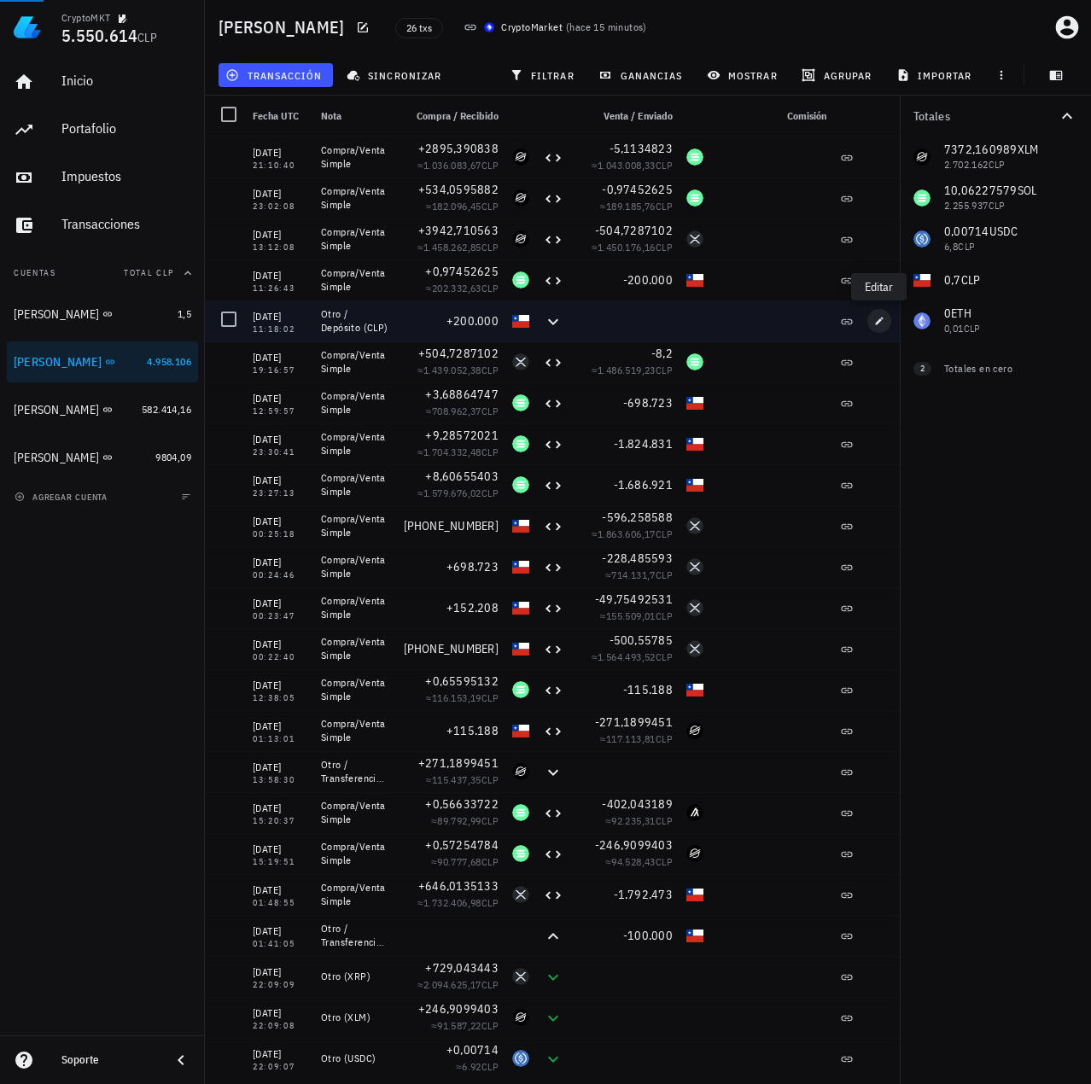
type input "CLP"
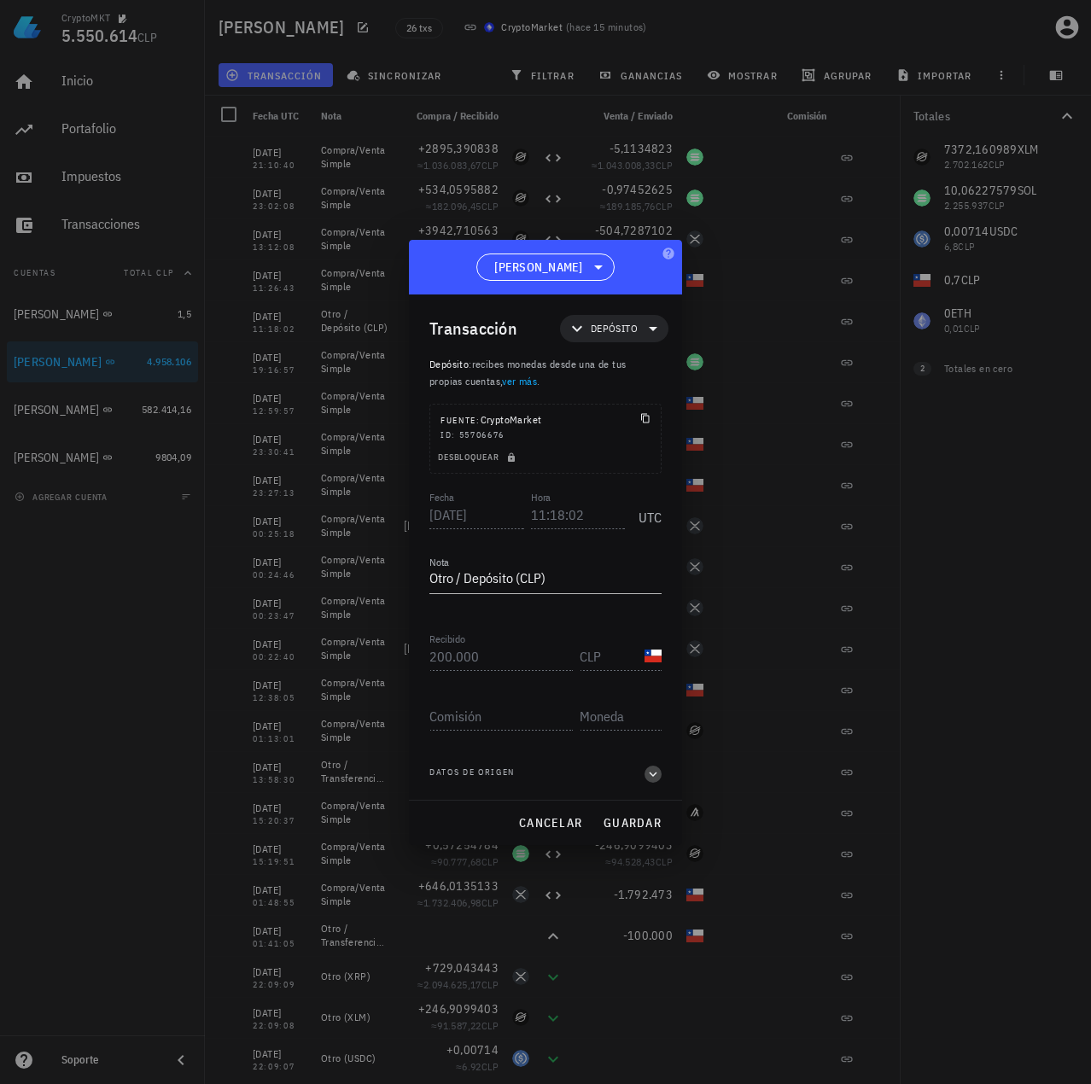
click at [657, 782] on icon "button" at bounding box center [652, 774] width 15 height 20
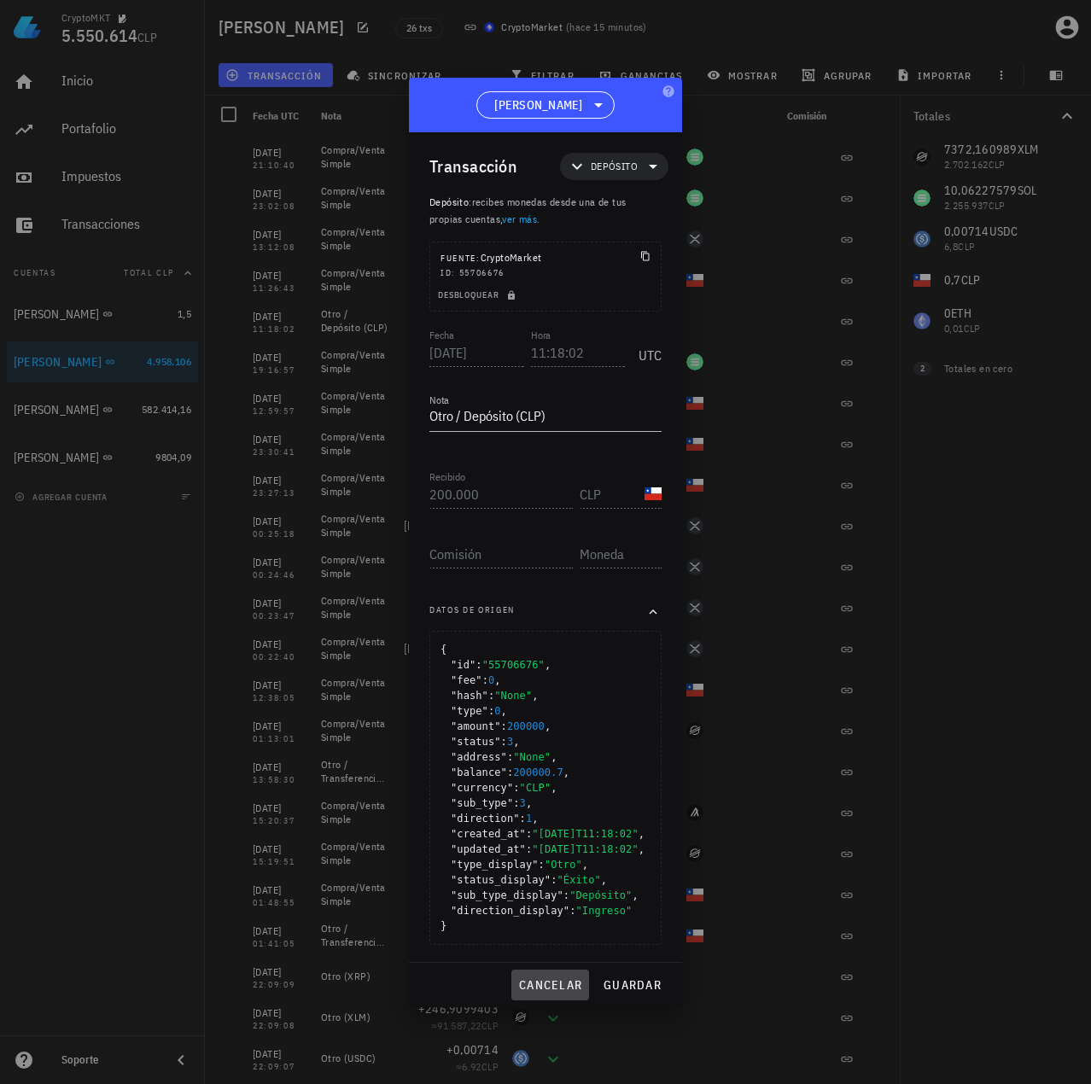
click at [553, 993] on span "cancelar" at bounding box center [550, 984] width 64 height 15
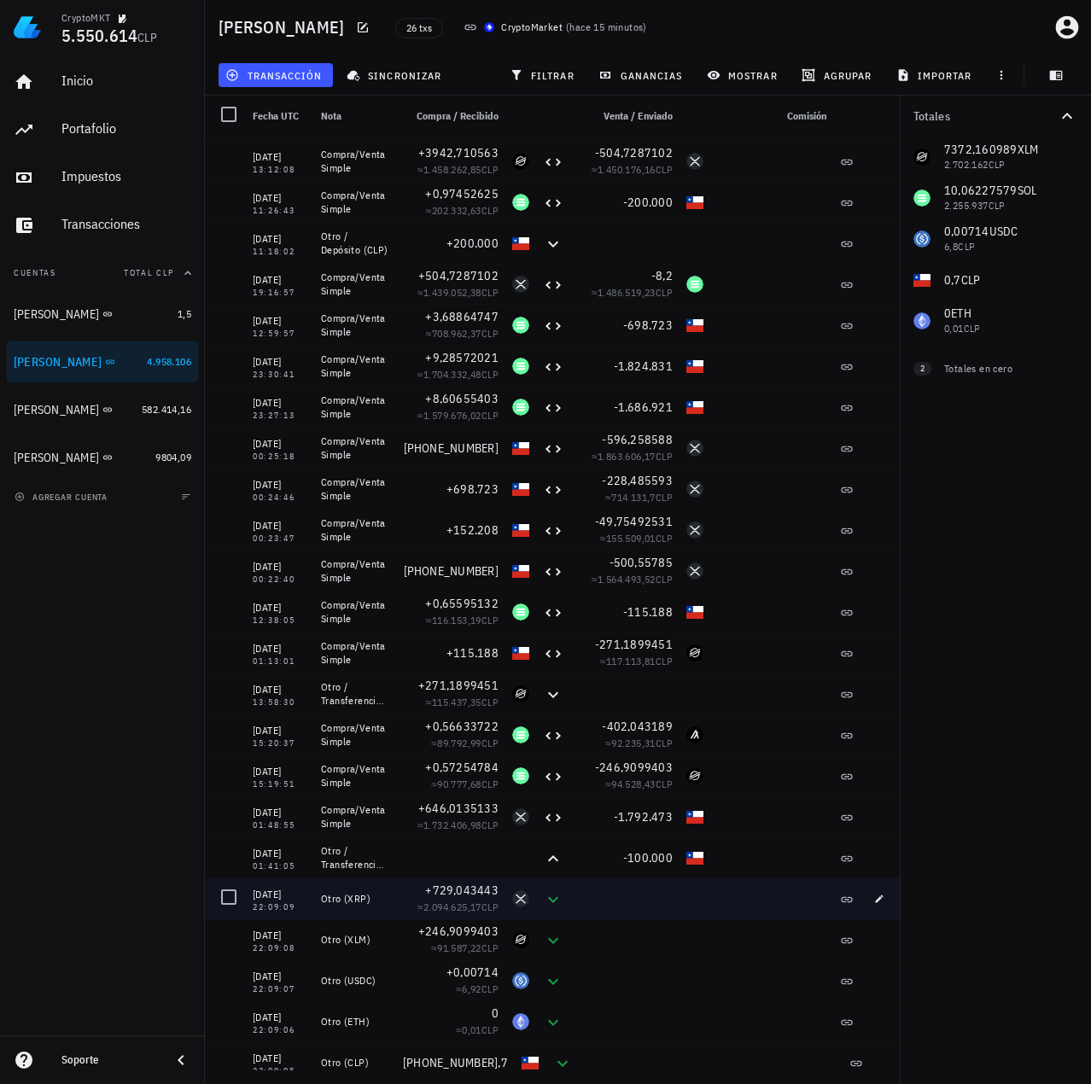
scroll to position [131, 0]
